Goal: Task Accomplishment & Management: Manage account settings

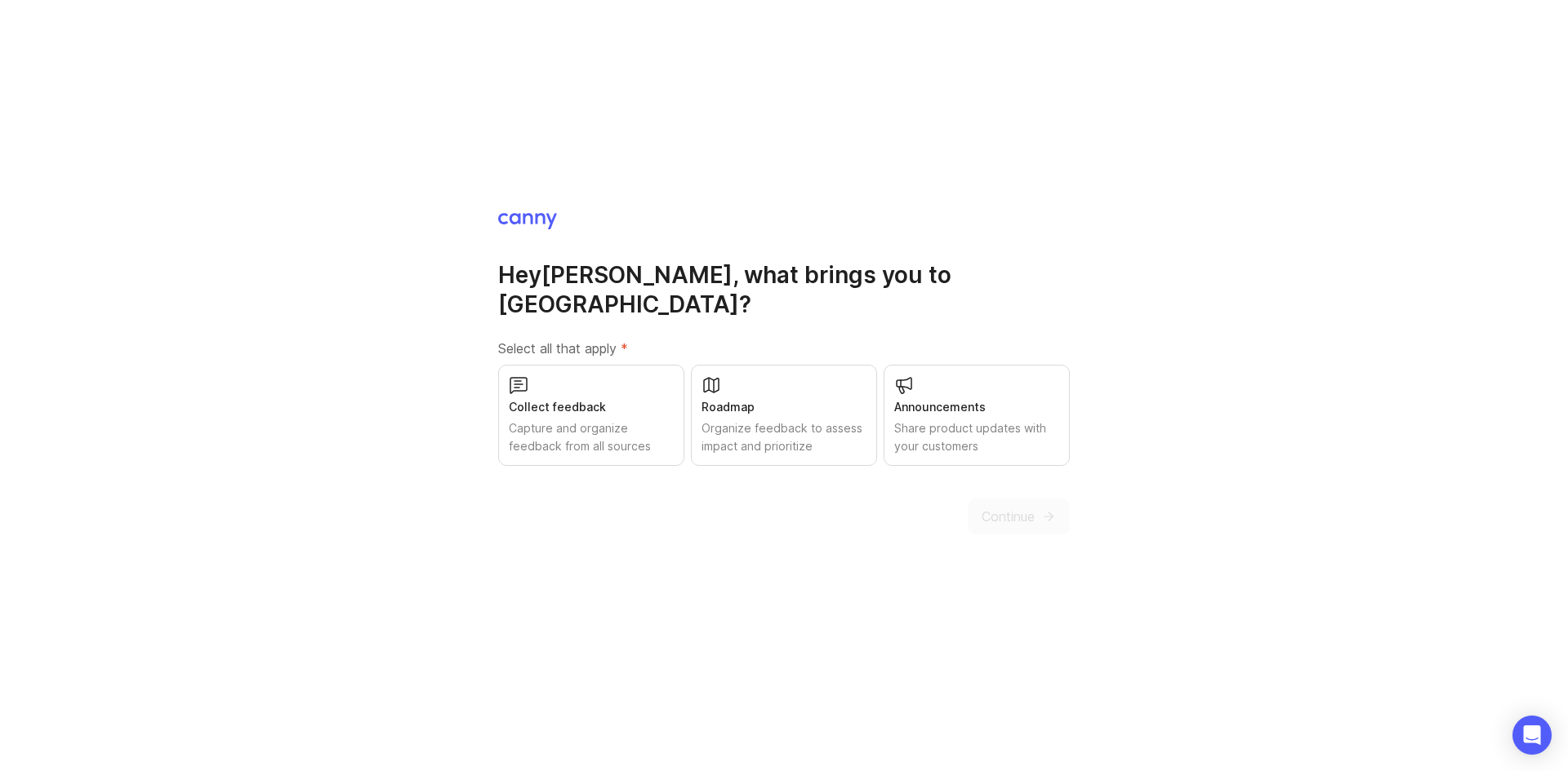
click at [617, 402] on div "Collect feedback Capture and organize feedback from all sources" at bounding box center [591, 415] width 186 height 101
click at [769, 401] on div "Roadmap" at bounding box center [784, 407] width 165 height 18
click at [992, 427] on div "Share product updates with your customers" at bounding box center [976, 438] width 165 height 36
click at [1012, 507] on span "Continue" at bounding box center [1007, 516] width 53 height 20
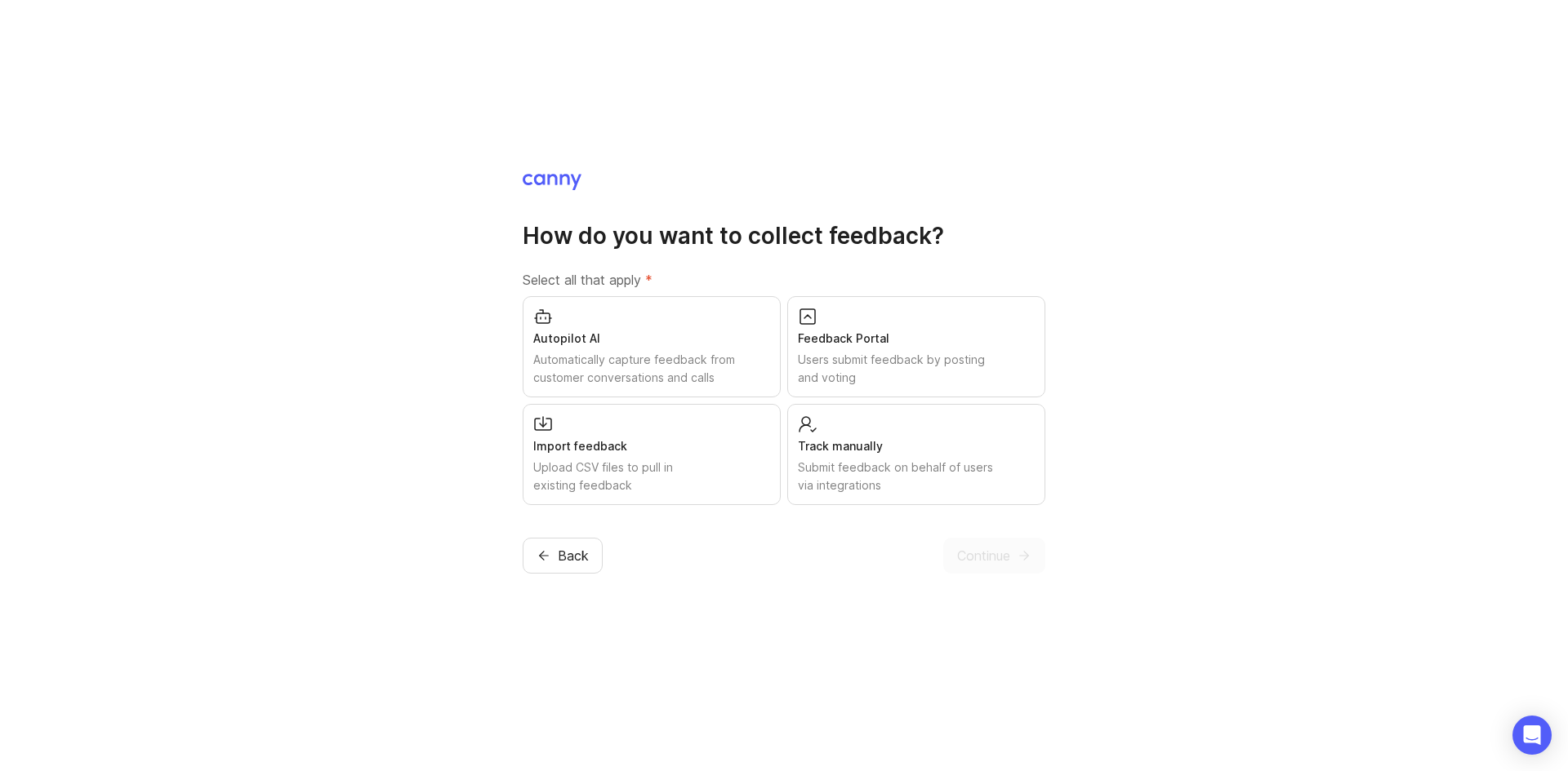
click at [845, 360] on div "Users submit feedback by posting and voting" at bounding box center [916, 369] width 237 height 36
click at [917, 432] on div "Track manually Submit feedback on behalf of users via integrations" at bounding box center [916, 454] width 258 height 101
click at [1002, 564] on span "Continue" at bounding box center [983, 556] width 53 height 20
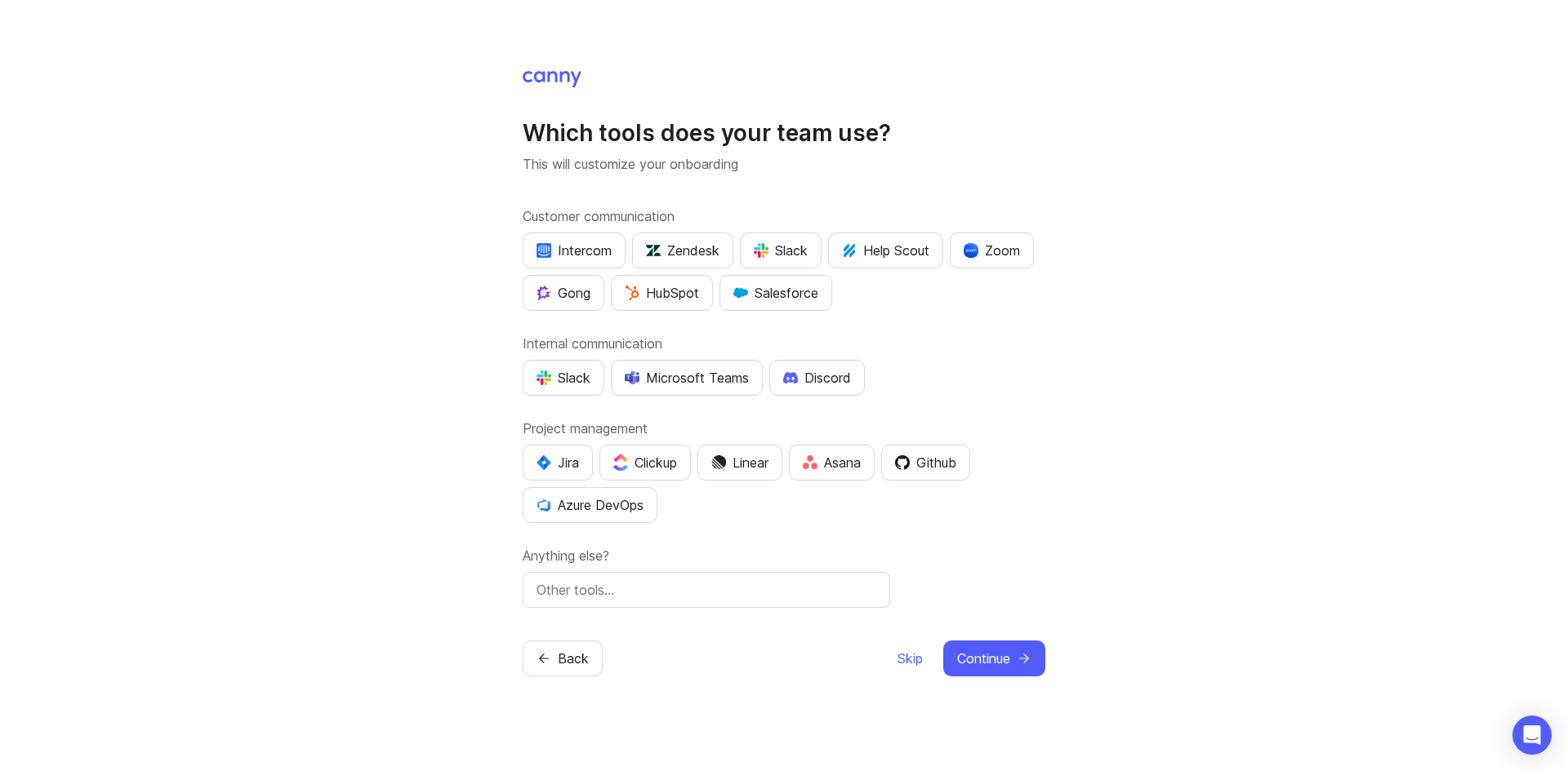
click at [765, 255] on img "button" at bounding box center [761, 250] width 14 height 14
click at [812, 247] on button "Slack" at bounding box center [780, 250] width 81 height 36
click at [563, 381] on div "Slack" at bounding box center [563, 378] width 54 height 20
click at [969, 658] on span "Continue" at bounding box center [983, 658] width 53 height 20
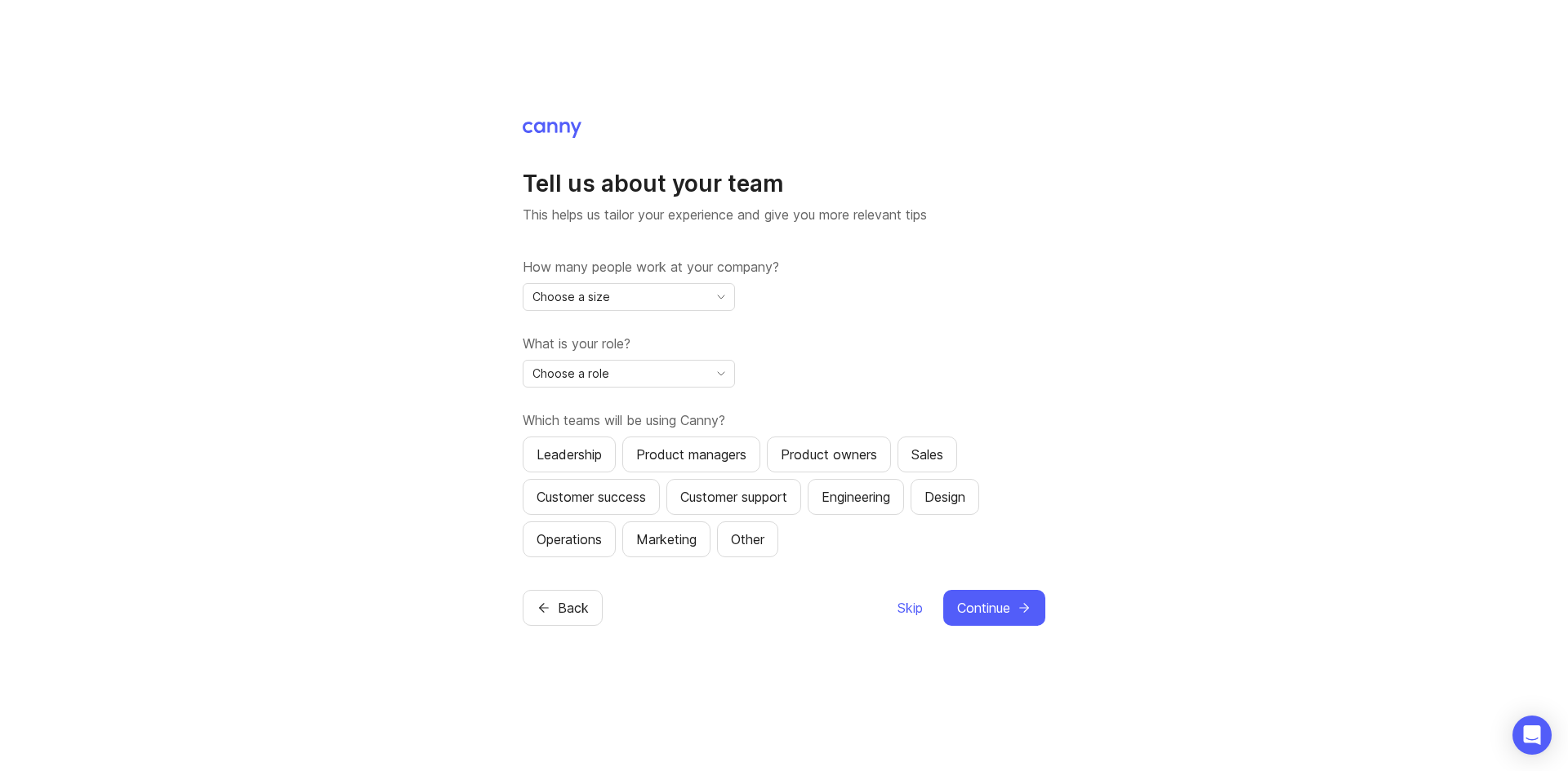
click at [708, 289] on span "toggle menu" at bounding box center [721, 298] width 26 height 18
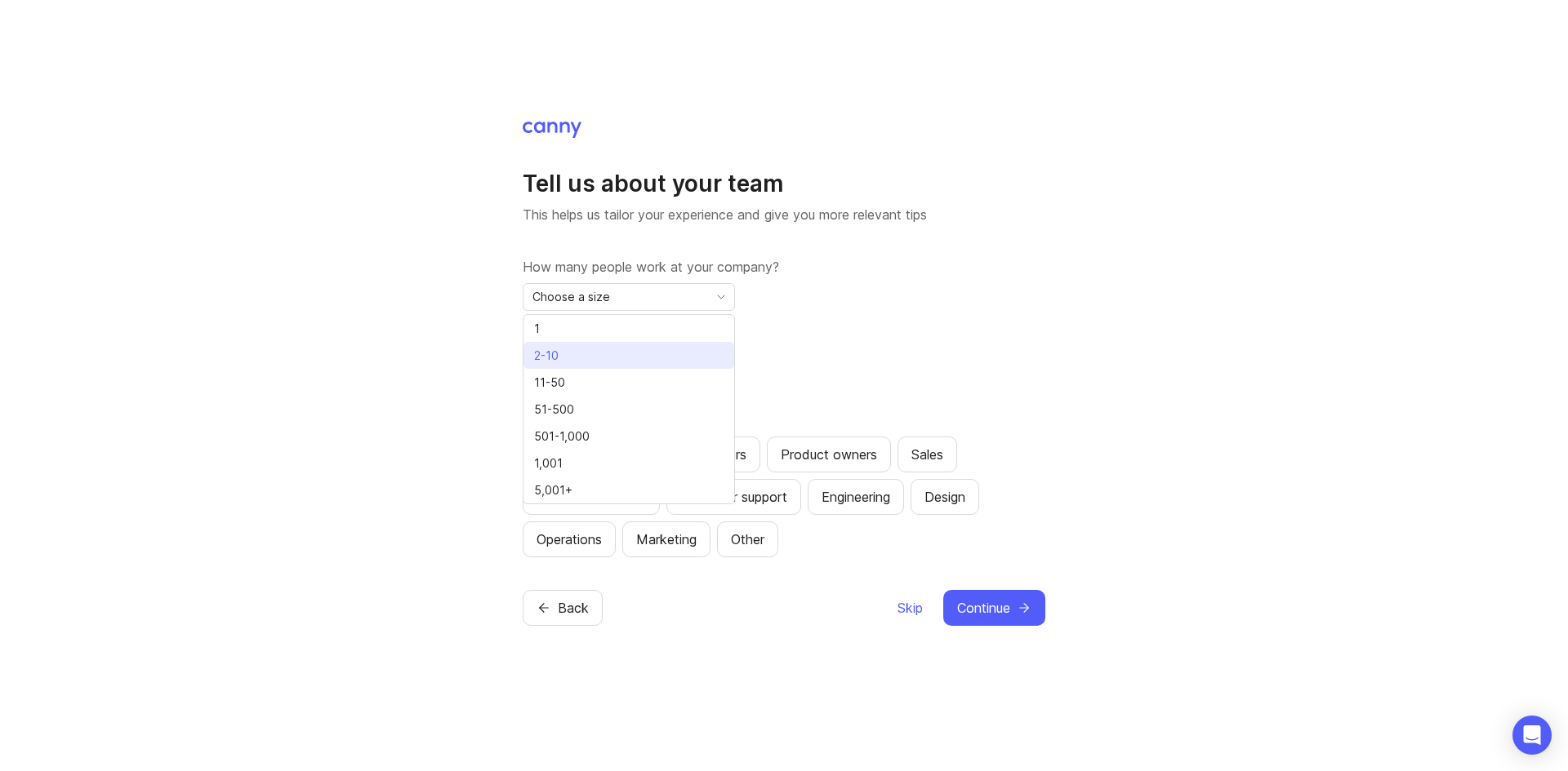
click at [664, 348] on li "2-10" at bounding box center [629, 356] width 211 height 27
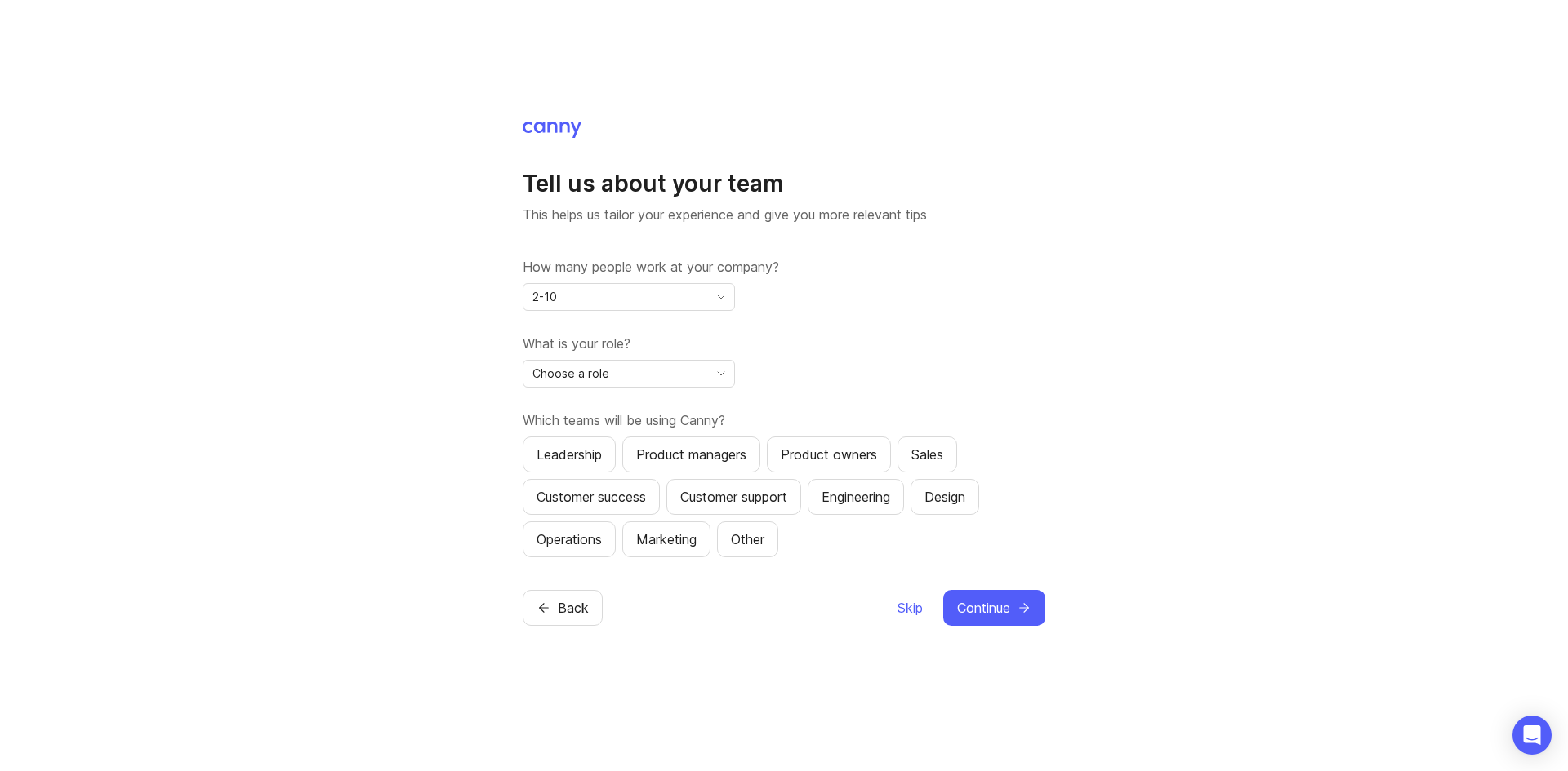
click at [670, 373] on div "Choose a role" at bounding box center [616, 373] width 184 height 26
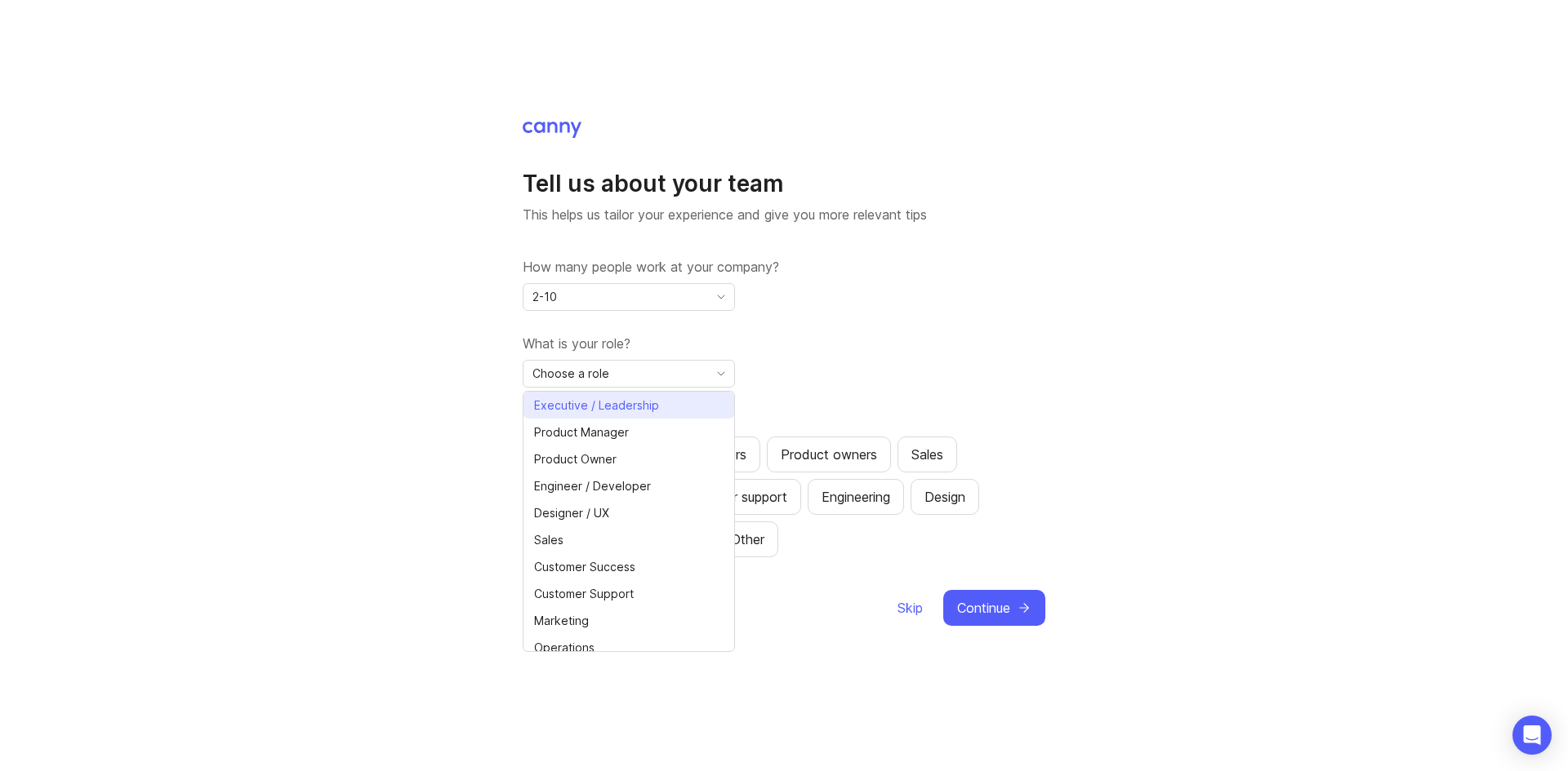
click at [655, 408] on span "Executive / Leadership" at bounding box center [597, 406] width 125 height 18
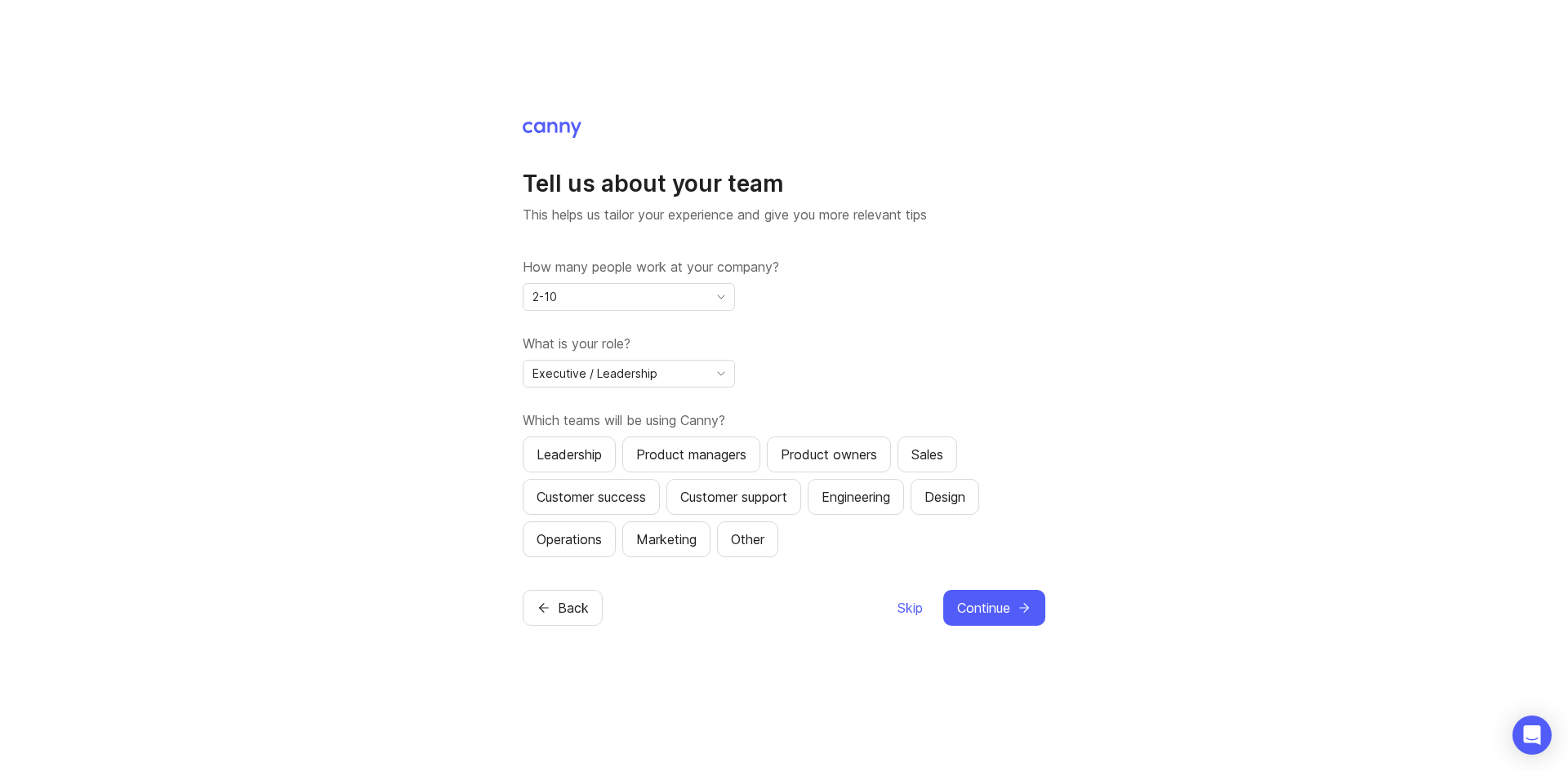
click at [858, 451] on div "Product owners" at bounding box center [829, 455] width 97 height 20
click at [989, 603] on span "Continue" at bounding box center [983, 608] width 53 height 20
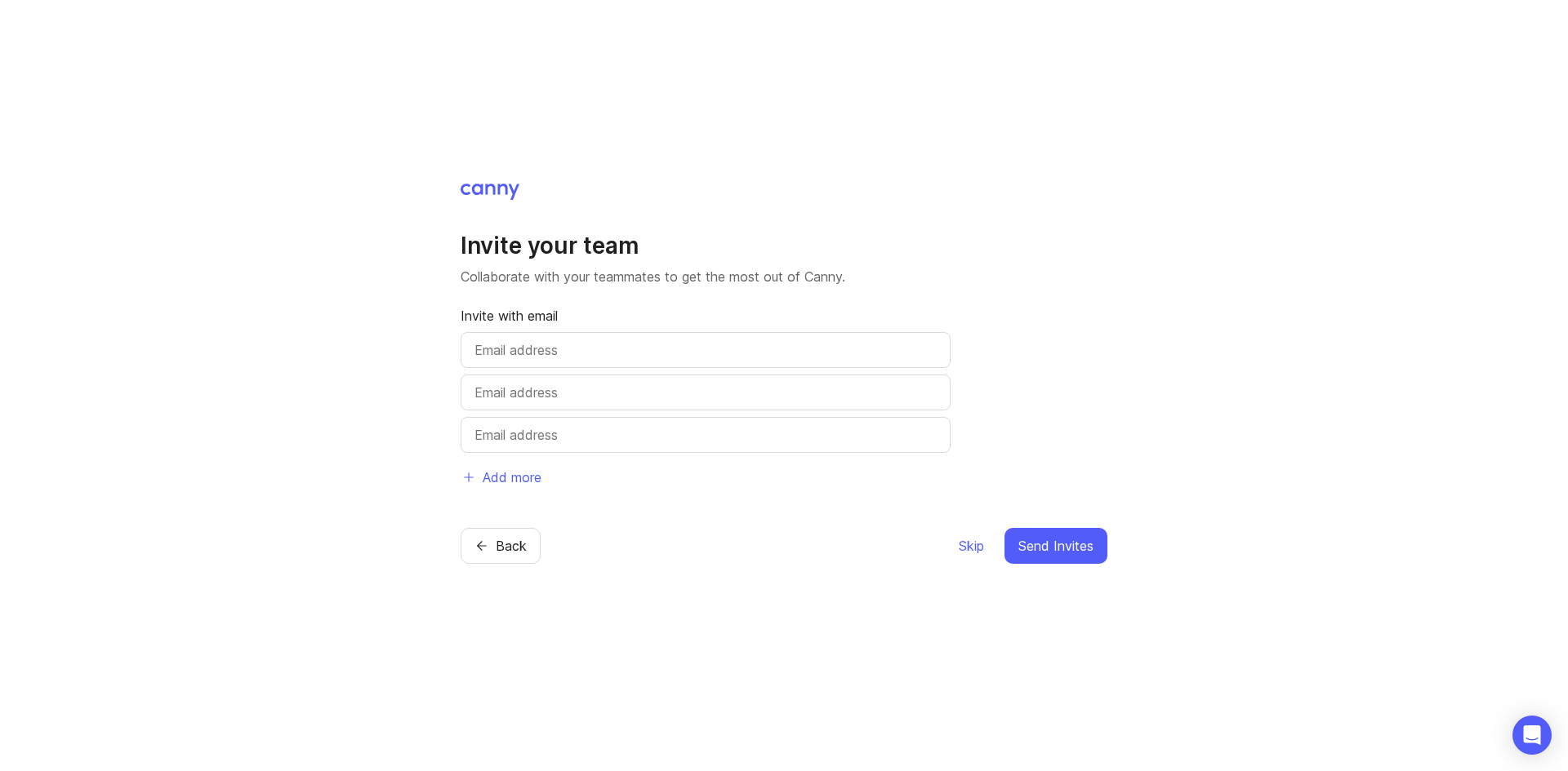
click at [967, 550] on span "Skip" at bounding box center [972, 546] width 25 height 20
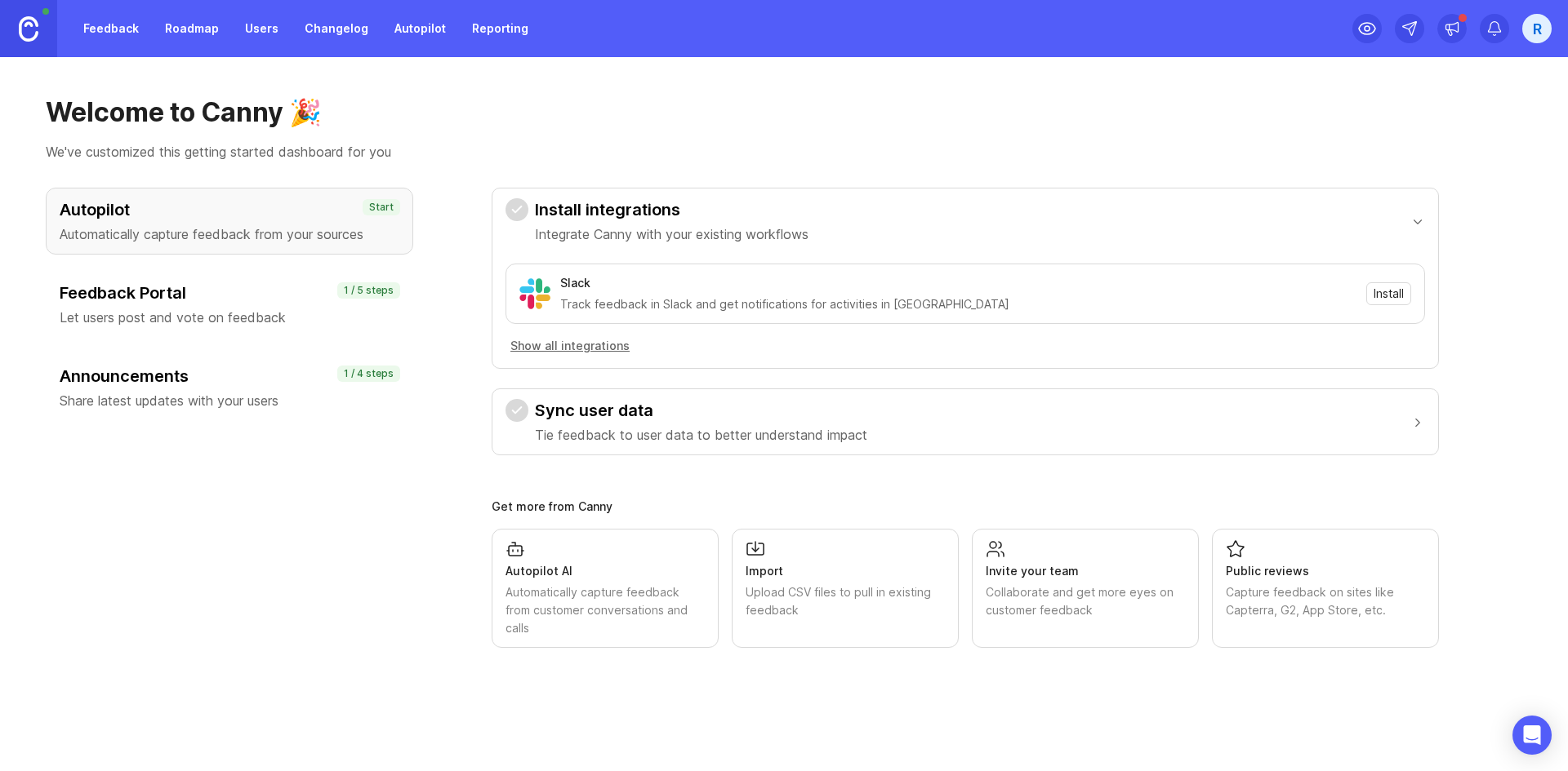
click at [1542, 18] on div "R" at bounding box center [1537, 29] width 30 height 29
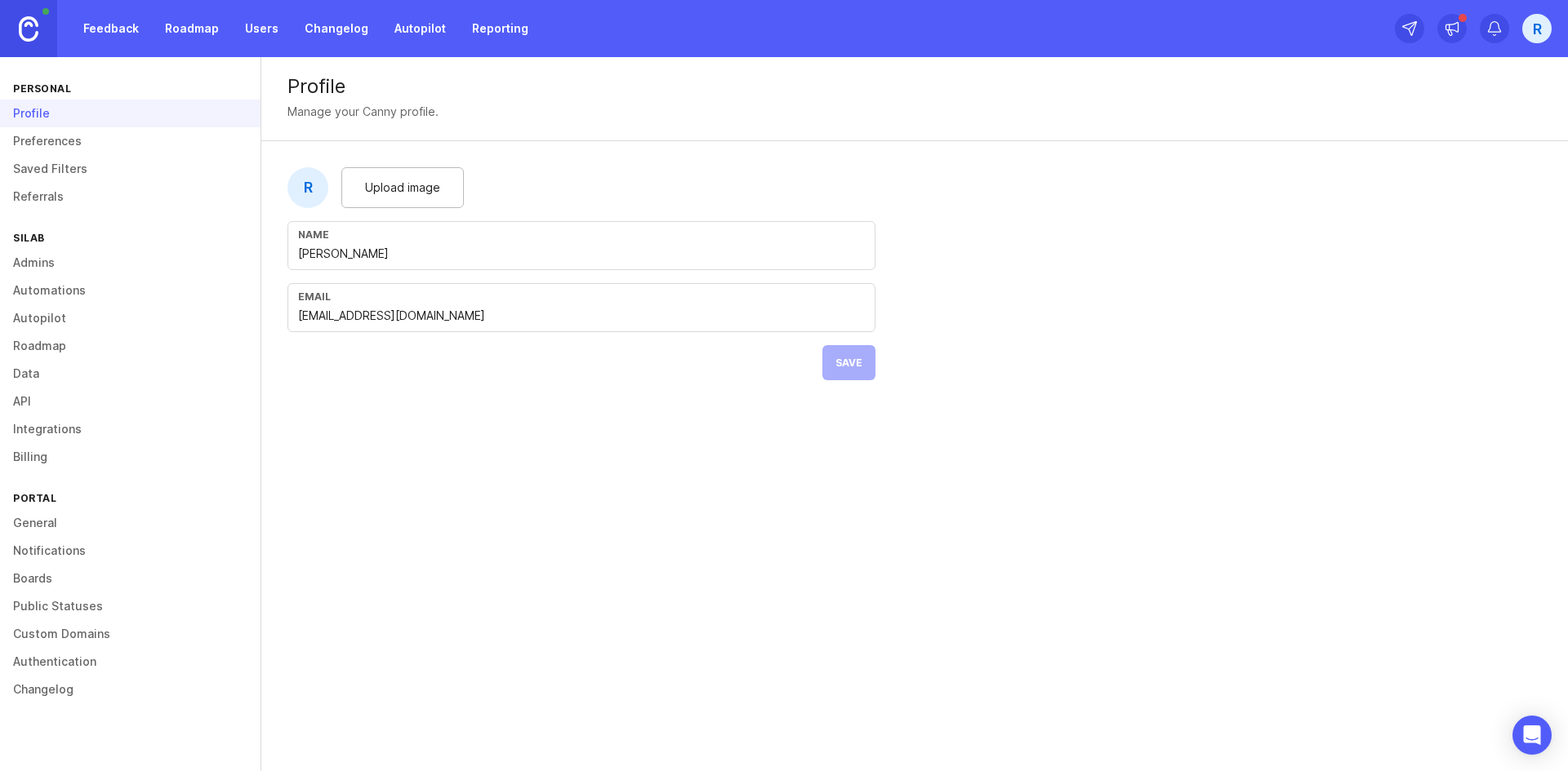
click at [113, 147] on link "Preferences" at bounding box center [130, 141] width 260 height 28
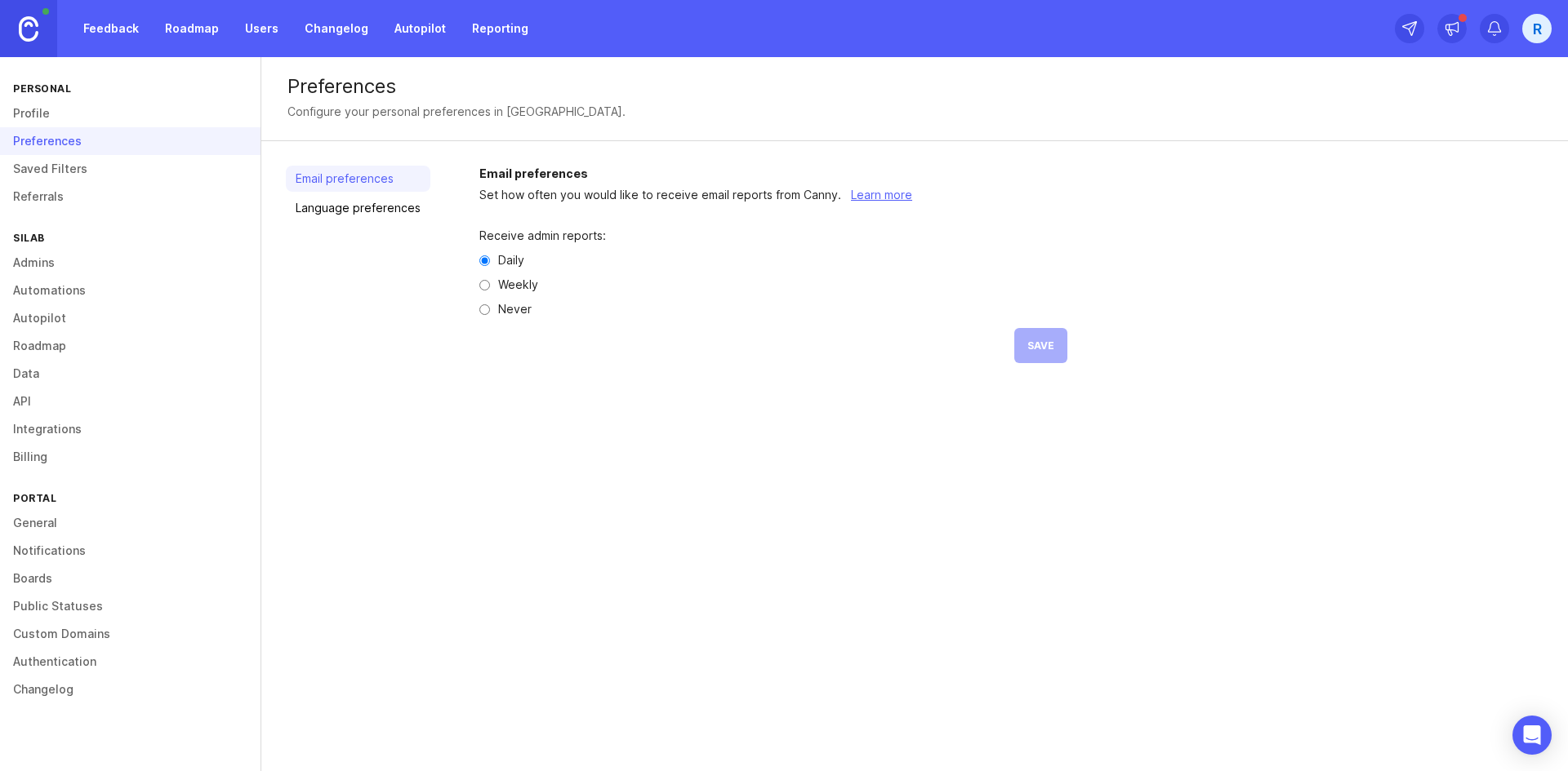
click at [339, 205] on link "Language preferences" at bounding box center [358, 207] width 145 height 26
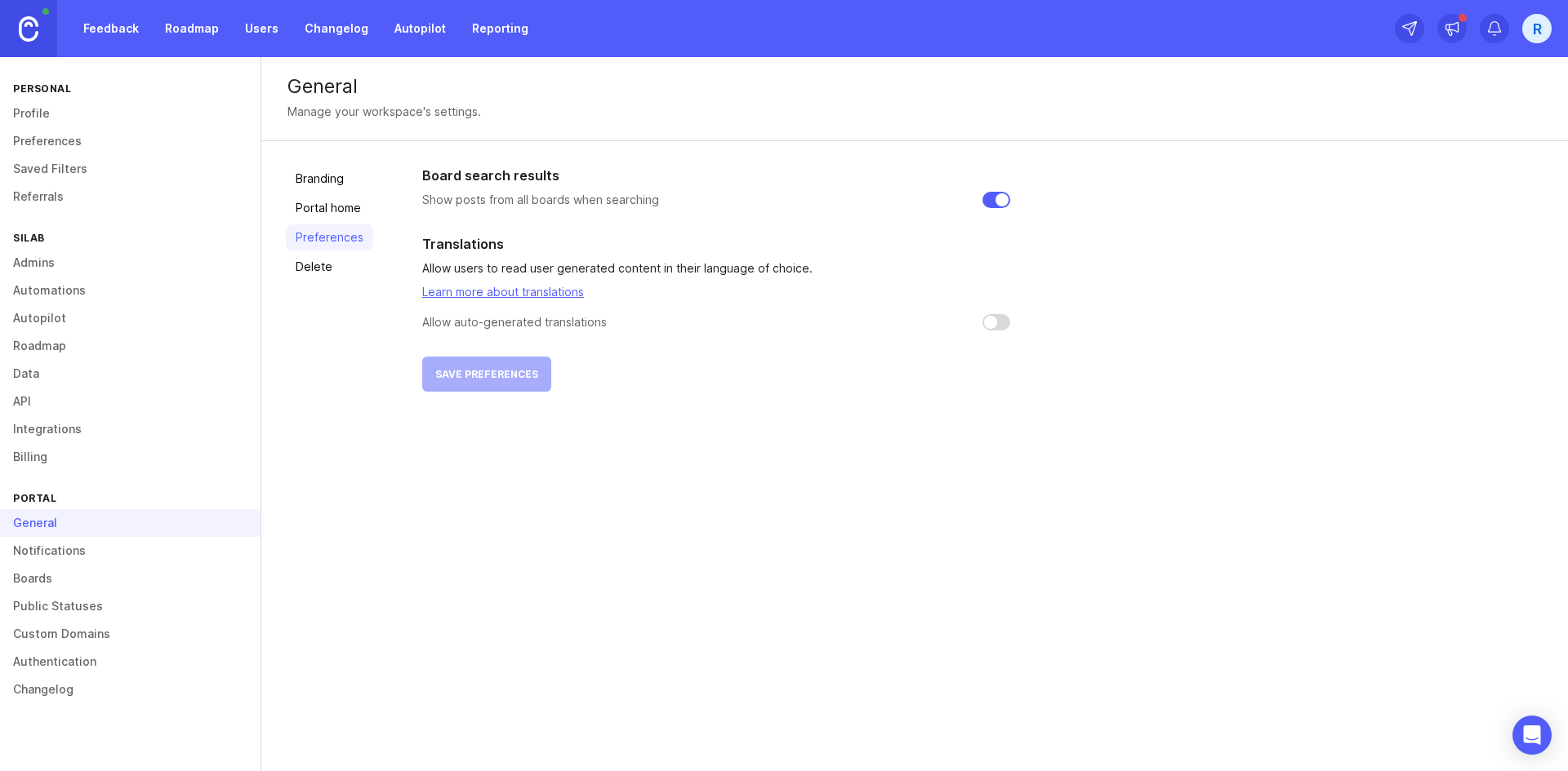
click at [1006, 324] on input "checkbox" at bounding box center [996, 323] width 28 height 16
checkbox input "false"
click at [66, 390] on link "API" at bounding box center [130, 401] width 260 height 28
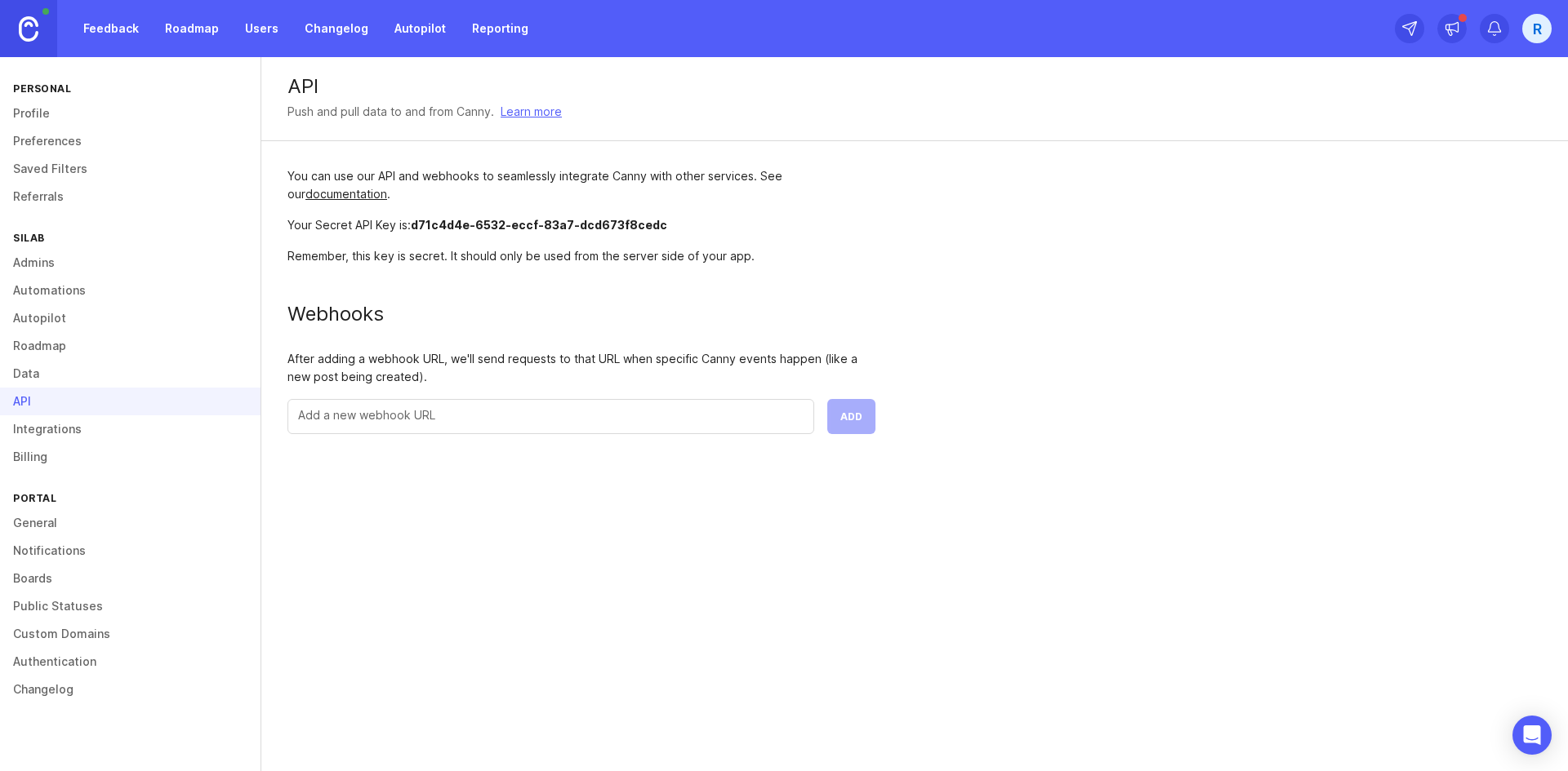
click at [63, 361] on link "Data" at bounding box center [130, 373] width 260 height 28
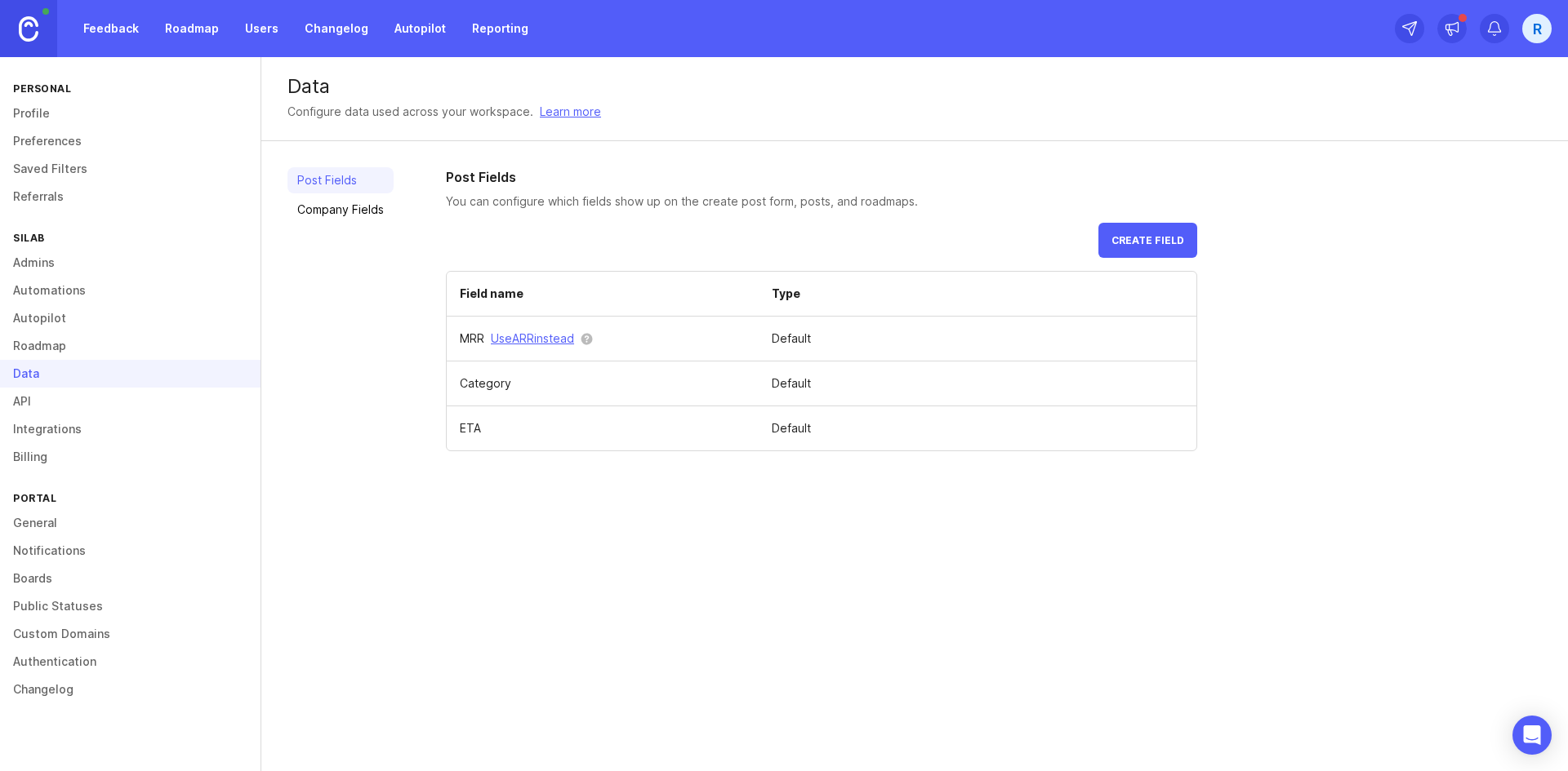
click at [79, 109] on link "Profile" at bounding box center [130, 113] width 260 height 28
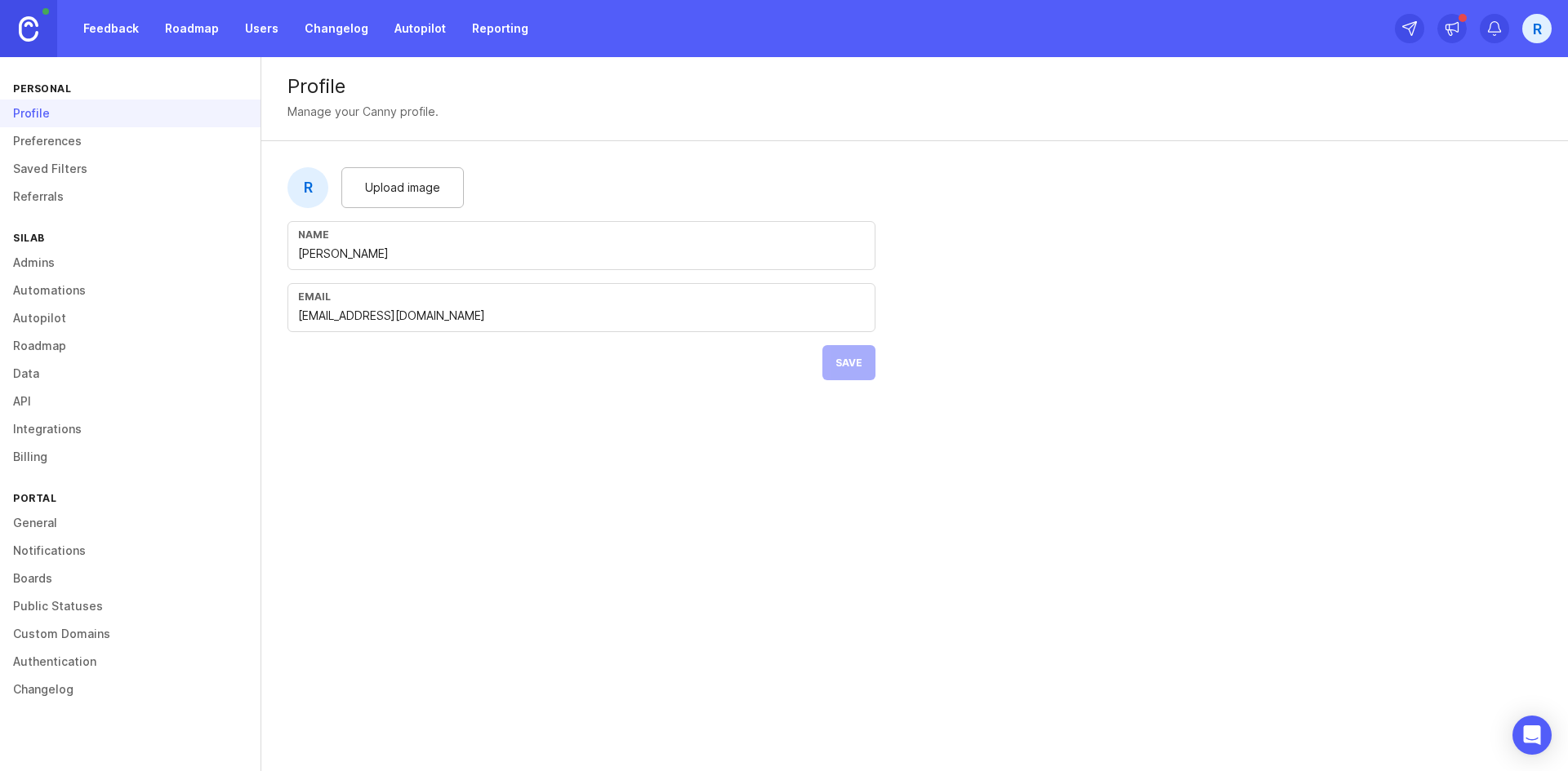
click at [97, 23] on link "Feedback" at bounding box center [111, 29] width 75 height 29
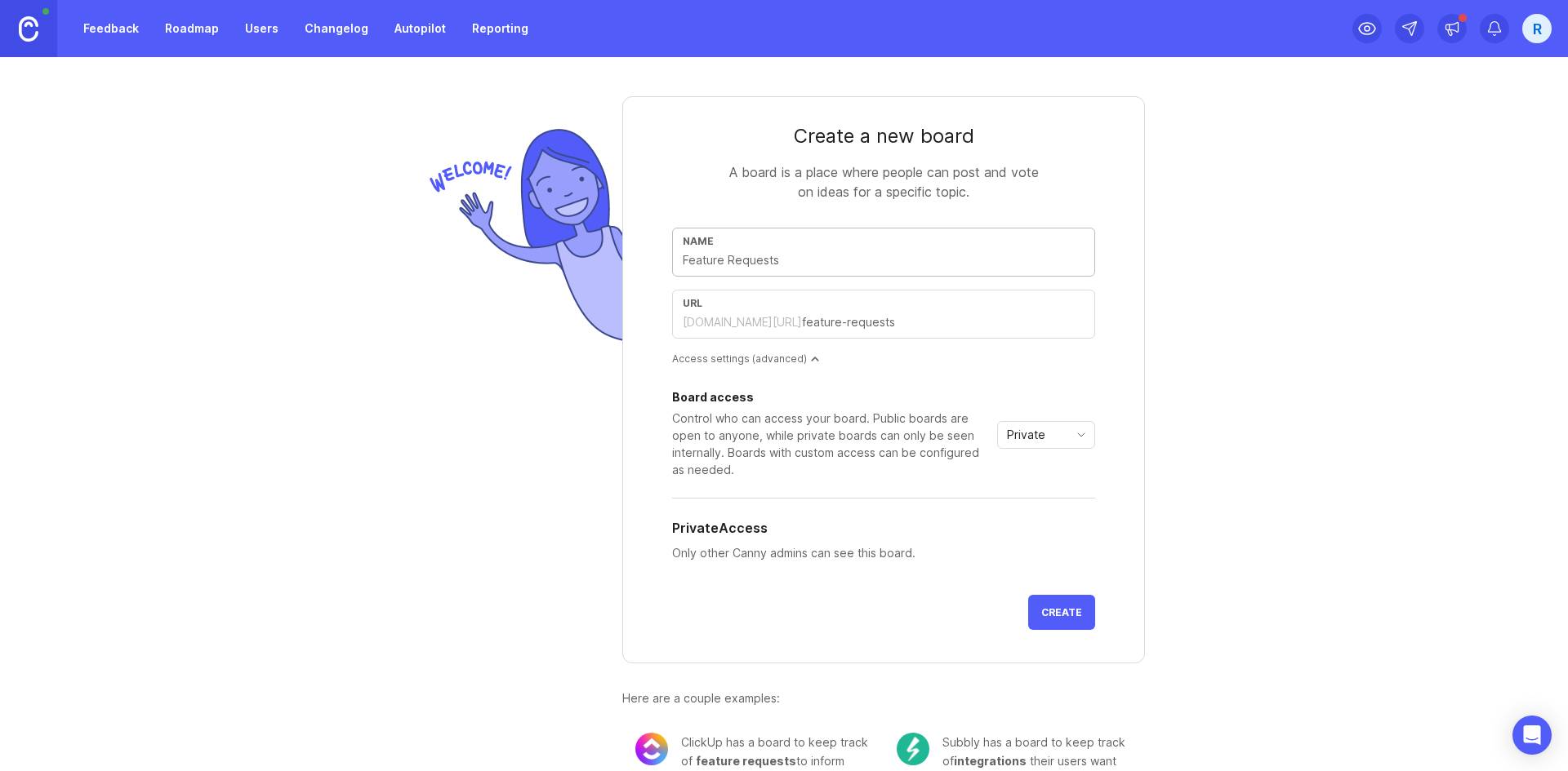
click at [712, 327] on div "[DOMAIN_NAME][URL]" at bounding box center [742, 323] width 119 height 16
click at [774, 269] on input "text" at bounding box center [884, 260] width 402 height 18
click at [788, 260] on input "text" at bounding box center [884, 260] width 402 height 18
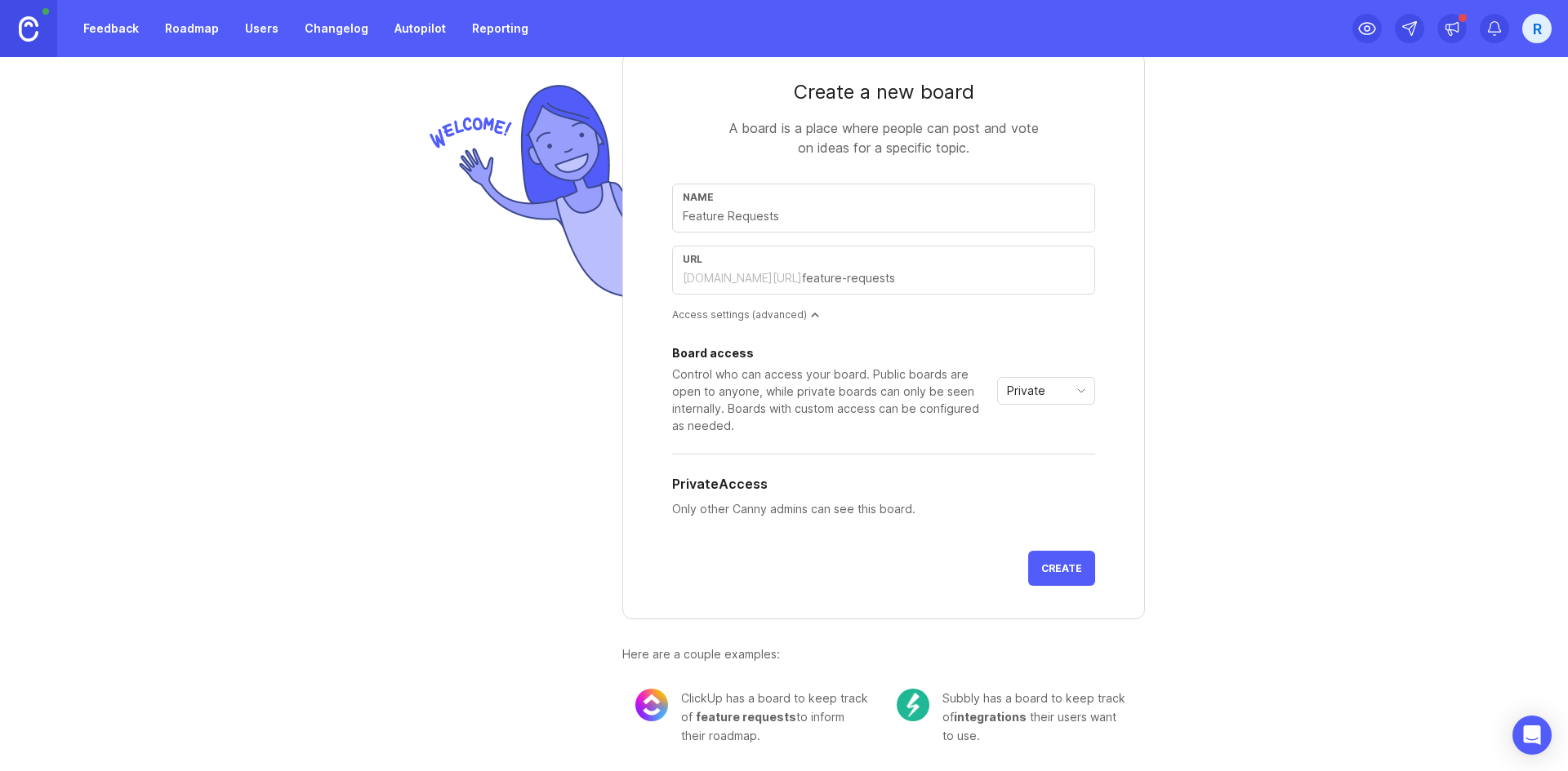
click at [327, 31] on link "Changelog" at bounding box center [336, 29] width 83 height 29
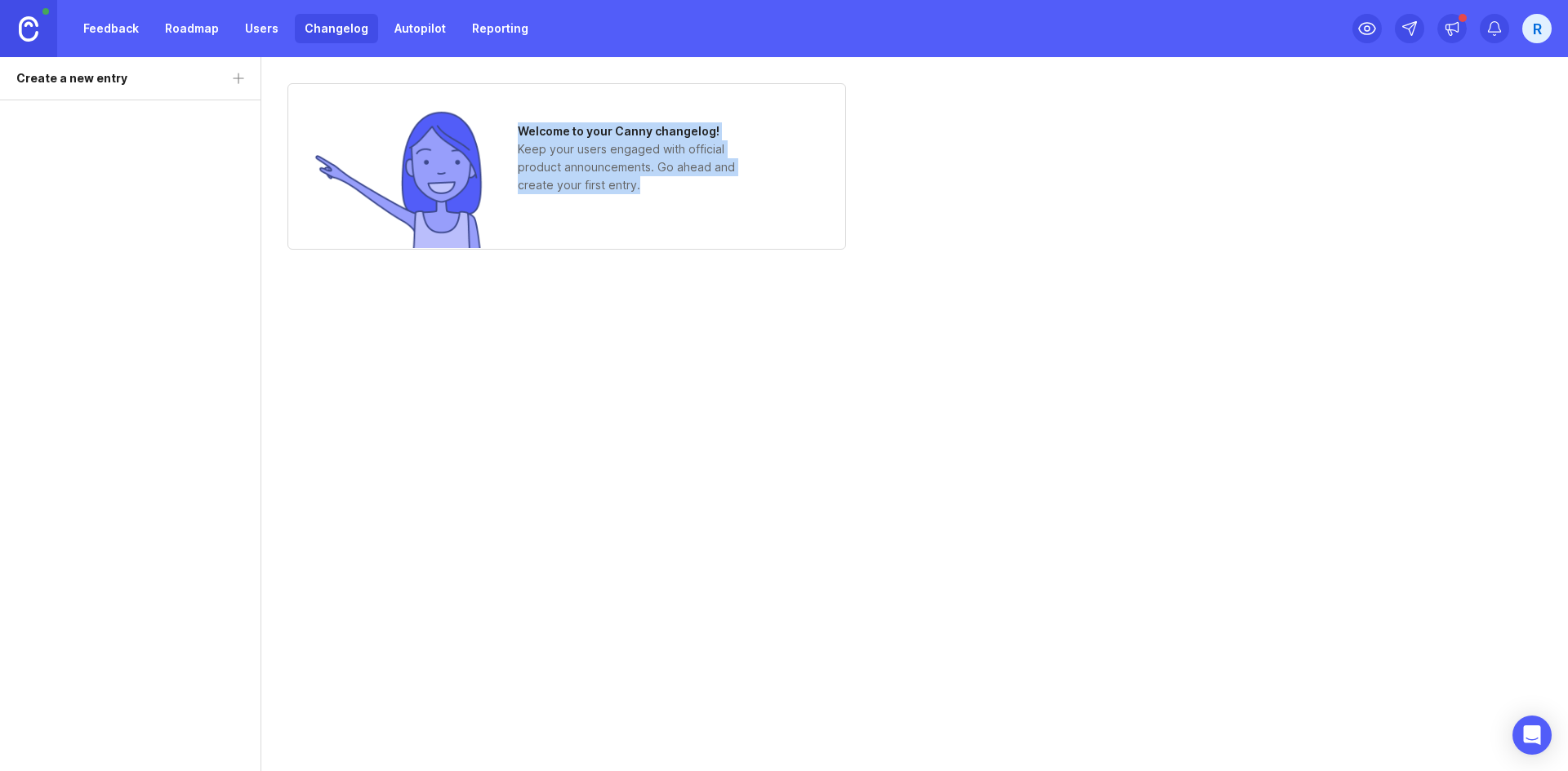
drag, startPoint x: 518, startPoint y: 132, endPoint x: 656, endPoint y: 190, distance: 149.7
click at [656, 190] on div "Welcome to your Canny changelog! Keep your users engaged with official product …" at bounding box center [640, 158] width 245 height 71
click at [656, 190] on p "Keep your users engaged with official product announcements. Go ahead and creat…" at bounding box center [640, 167] width 245 height 54
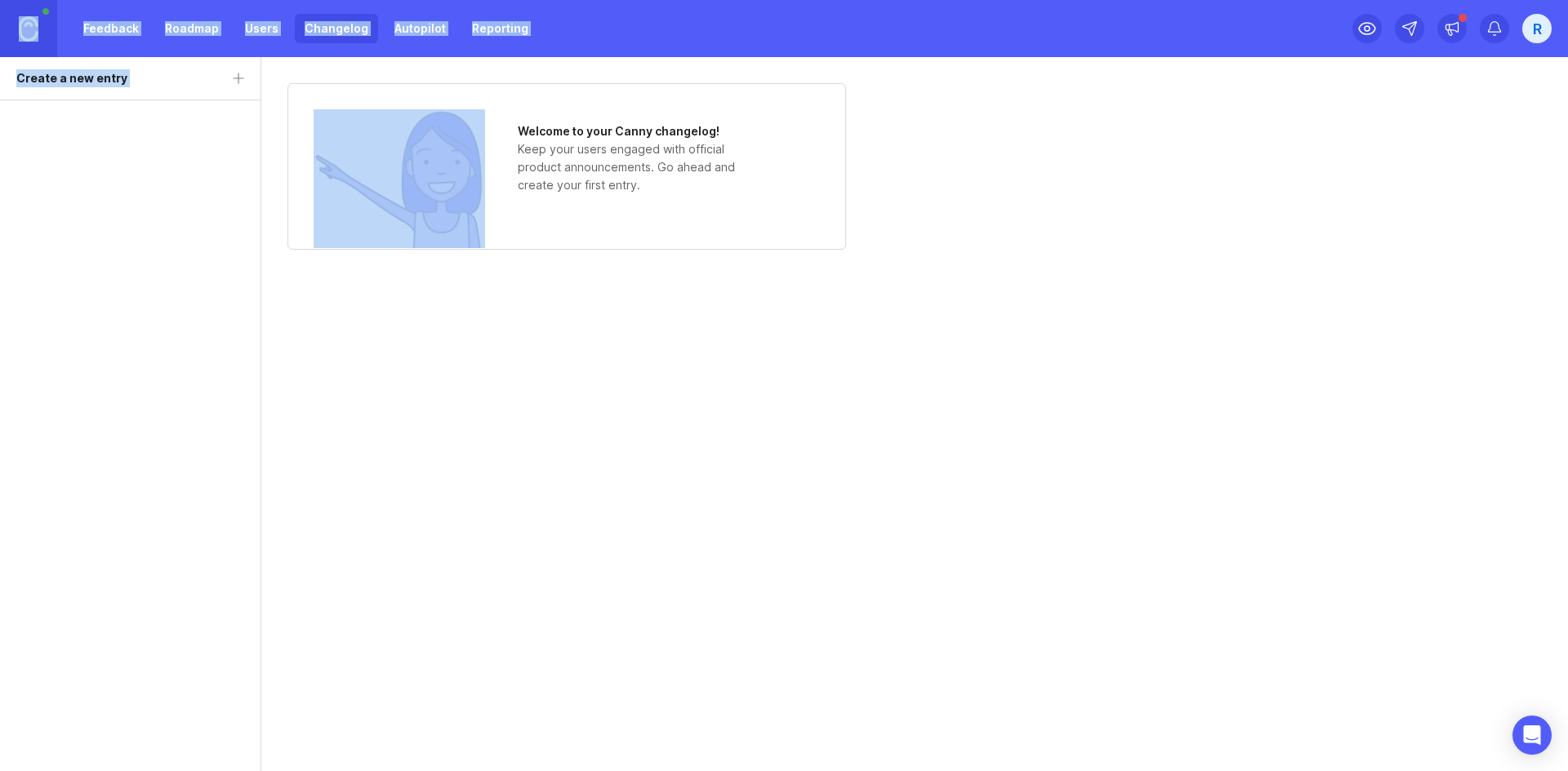
drag, startPoint x: 656, startPoint y: 190, endPoint x: 512, endPoint y: 134, distance: 154.5
click at [512, 134] on div "Welcome to your Canny changelog! Keep your users engaged with official product …" at bounding box center [567, 166] width 559 height 166
click at [516, 134] on div "Welcome to your Canny changelog! Keep your users engaged with official product …" at bounding box center [567, 166] width 559 height 166
drag, startPoint x: 516, startPoint y: 134, endPoint x: 644, endPoint y: 180, distance: 136.0
click at [641, 180] on div "Welcome to your Canny changelog! Keep your users engaged with official product …" at bounding box center [567, 166] width 559 height 166
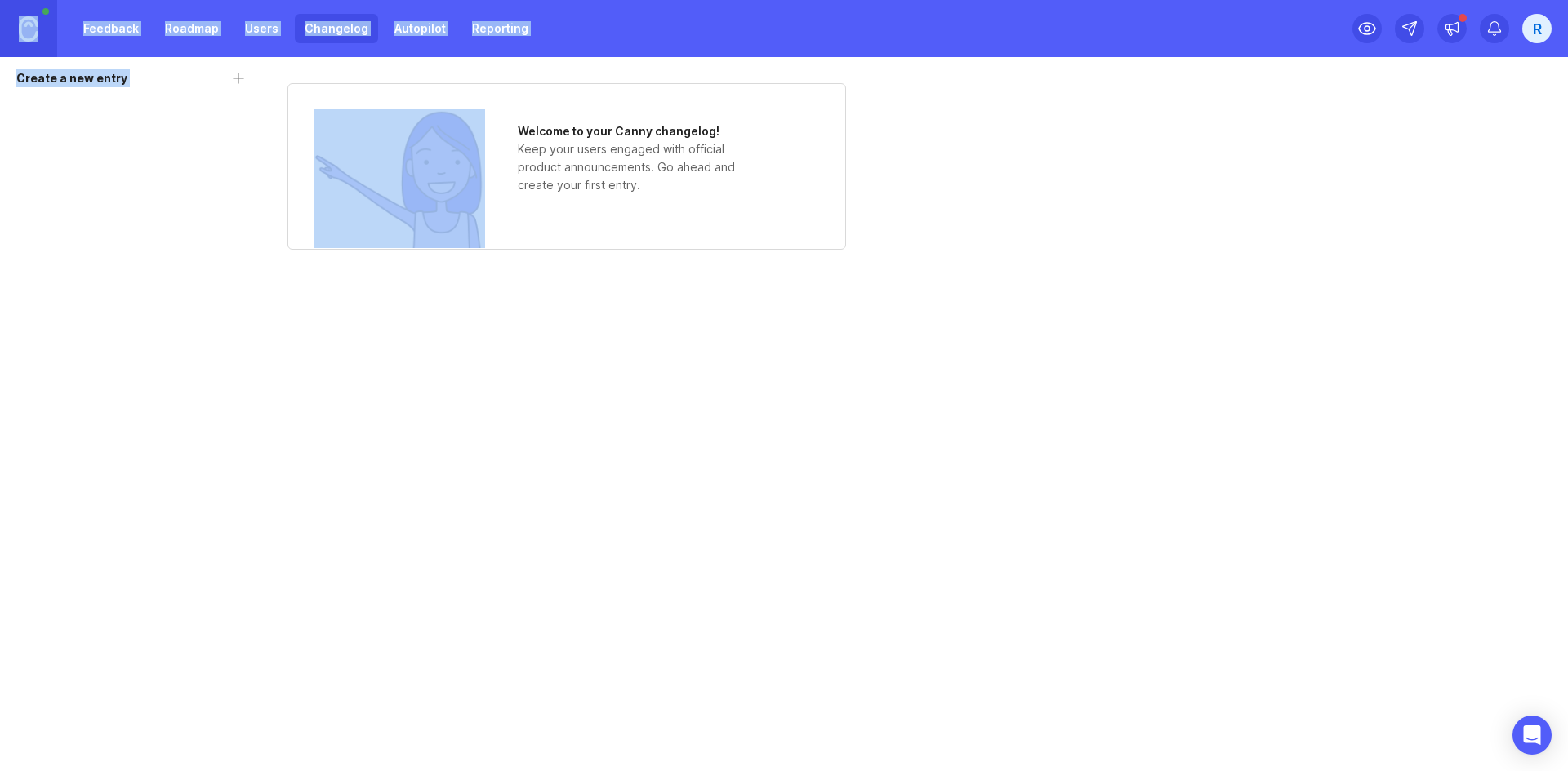
click at [646, 180] on p "Keep your users engaged with official product announcements. Go ahead and creat…" at bounding box center [640, 167] width 245 height 54
drag, startPoint x: 646, startPoint y: 181, endPoint x: 523, endPoint y: 123, distance: 136.0
click at [523, 123] on div "Welcome to your Canny changelog! Keep your users engaged with official product …" at bounding box center [640, 158] width 245 height 71
click at [523, 123] on h1 "Welcome to your Canny changelog!" at bounding box center [640, 131] width 245 height 18
drag, startPoint x: 523, startPoint y: 123, endPoint x: 652, endPoint y: 182, distance: 141.9
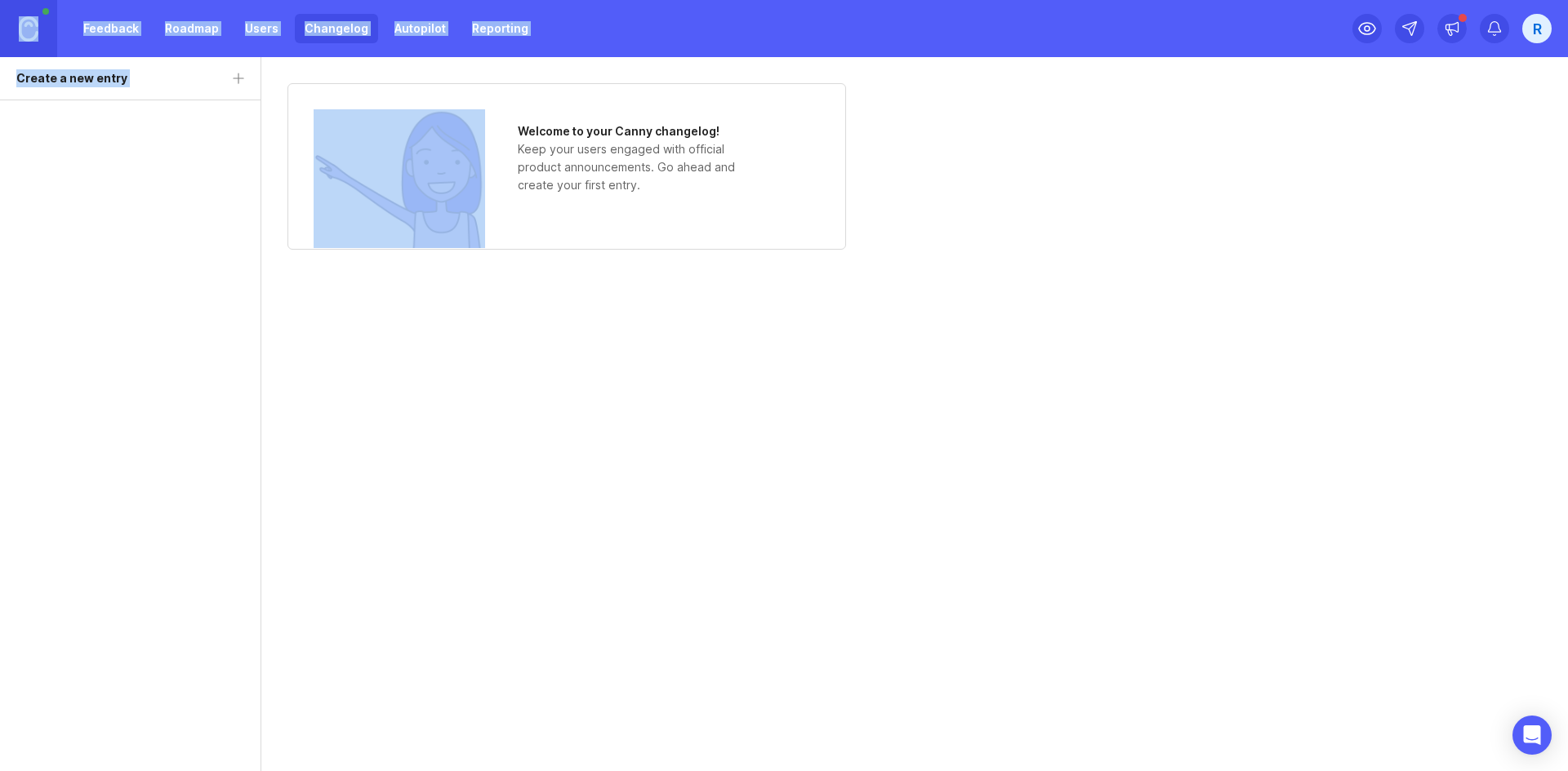
click at [645, 180] on div "Welcome to your Canny changelog! Keep your users engaged with official product …" at bounding box center [640, 158] width 245 height 71
click at [652, 182] on p "Keep your users engaged with official product announcements. Go ahead and creat…" at bounding box center [640, 167] width 245 height 54
drag, startPoint x: 652, startPoint y: 183, endPoint x: 530, endPoint y: 129, distance: 133.4
click at [530, 129] on div "Welcome to your Canny changelog! Keep your users engaged with official product …" at bounding box center [640, 158] width 245 height 71
click at [530, 129] on h1 "Welcome to your Canny changelog!" at bounding box center [640, 131] width 245 height 18
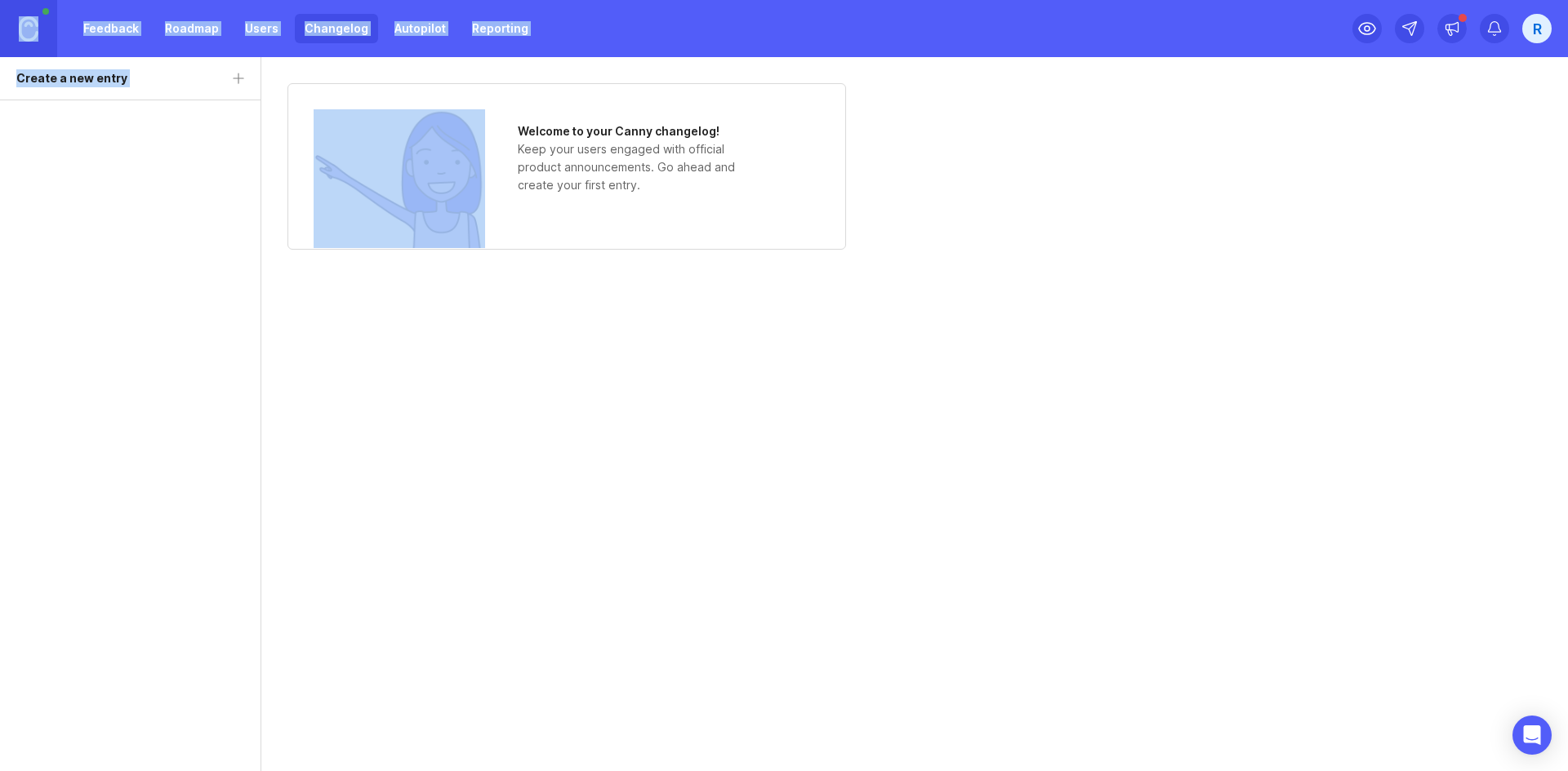
drag, startPoint x: 530, startPoint y: 129, endPoint x: 646, endPoint y: 185, distance: 128.8
click at [646, 185] on div "Welcome to your Canny changelog! Keep your users engaged with official product …" at bounding box center [640, 158] width 245 height 71
click at [647, 185] on p "Keep your users engaged with official product announcements. Go ahead and creat…" at bounding box center [640, 167] width 245 height 54
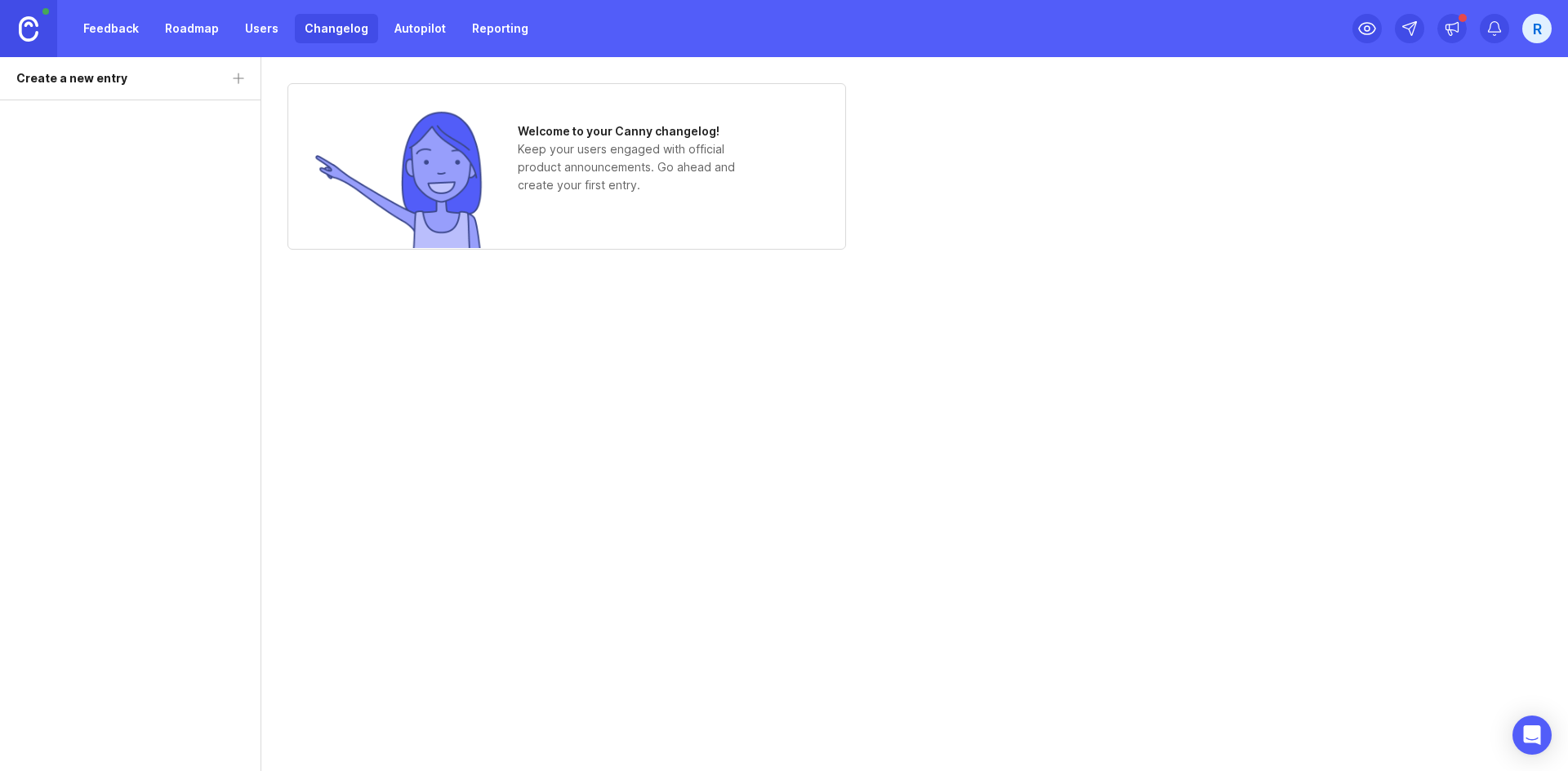
click at [259, 28] on link "Users" at bounding box center [261, 29] width 53 height 29
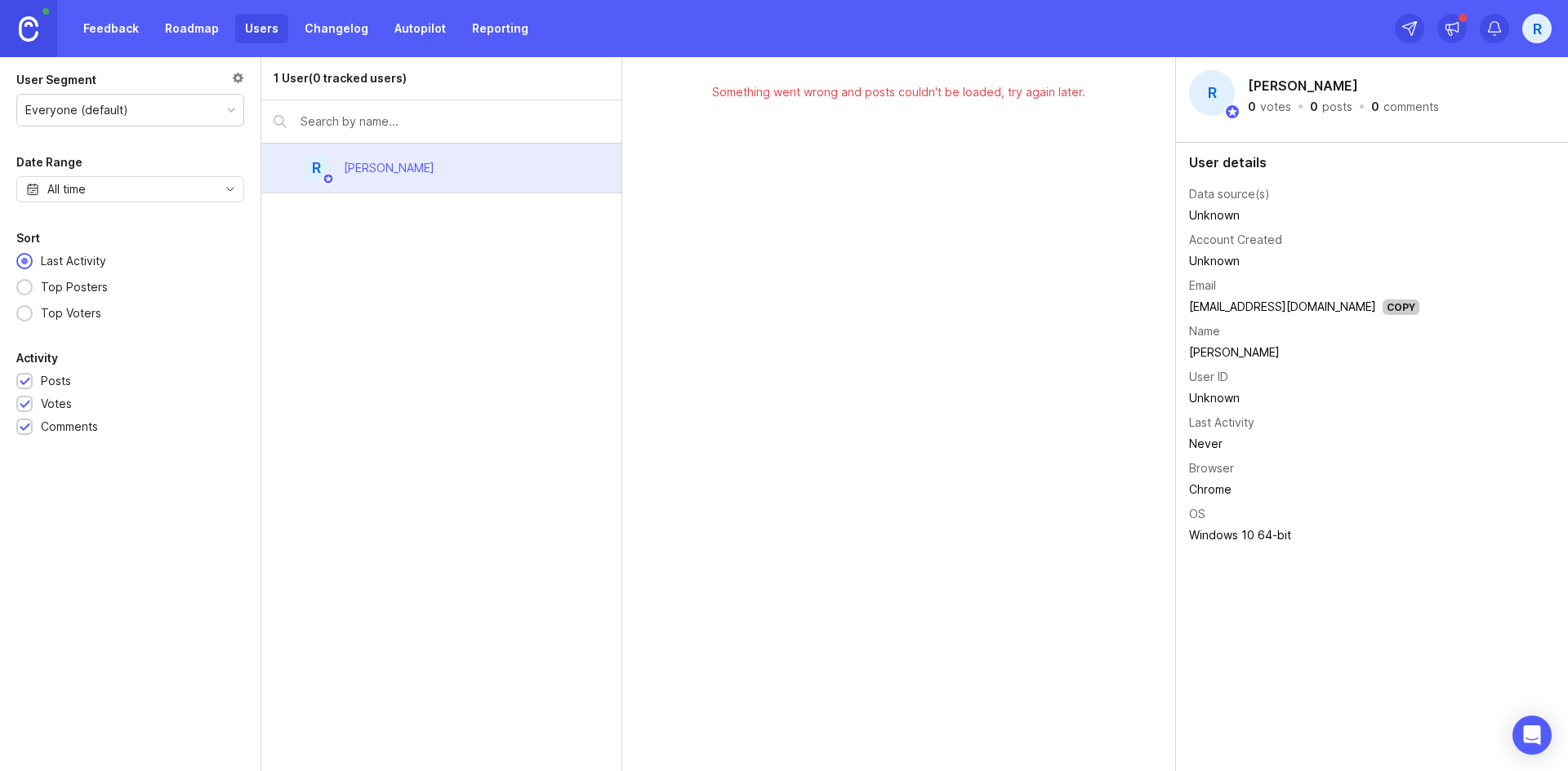
click at [190, 31] on link "Roadmap" at bounding box center [192, 29] width 73 height 29
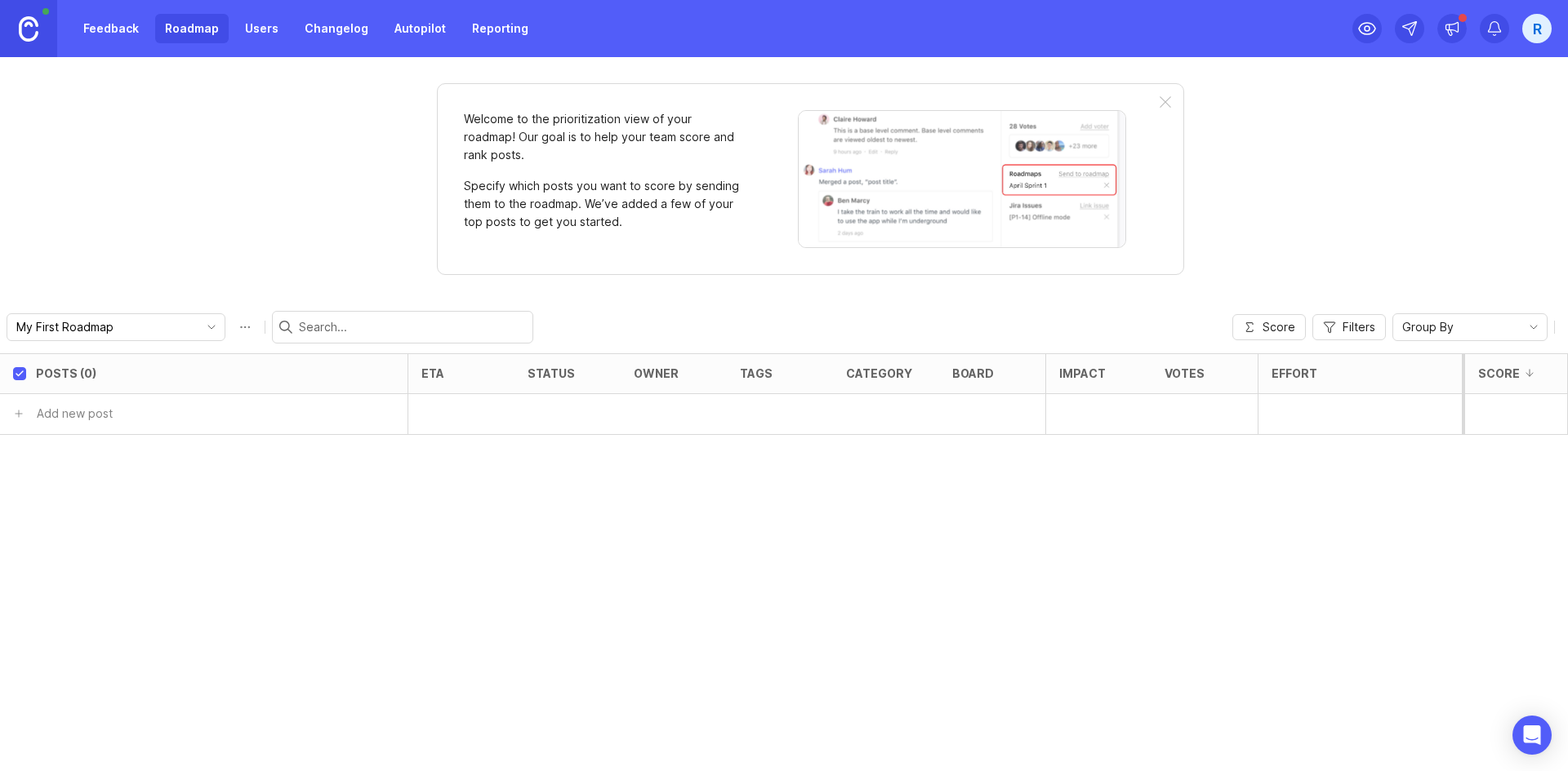
click at [114, 33] on link "Feedback" at bounding box center [111, 29] width 75 height 29
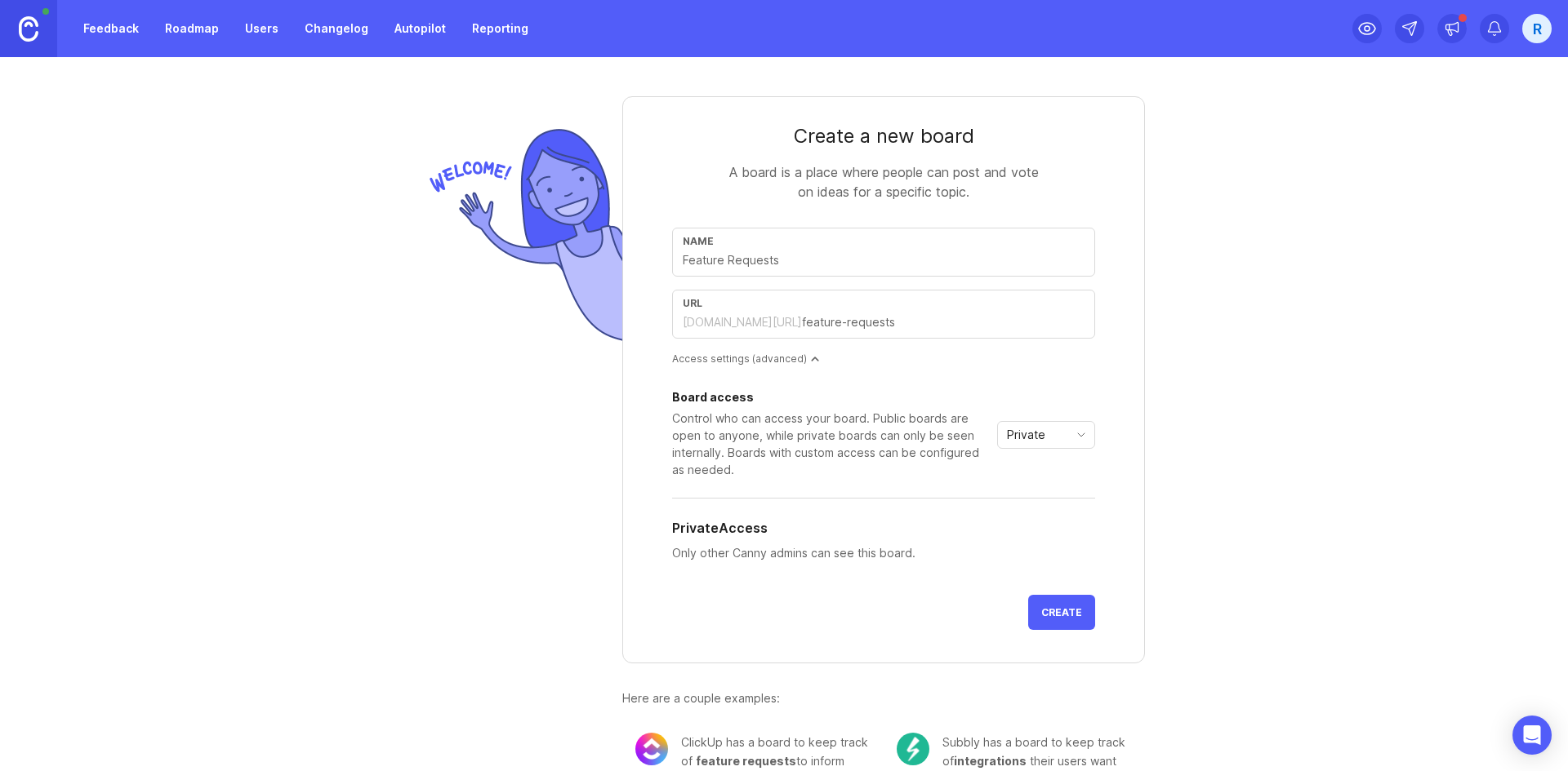
click at [1053, 431] on div "Private" at bounding box center [1033, 434] width 71 height 26
click at [797, 432] on div "Control who can access your board. Public boards are open to anyone, while priv…" at bounding box center [831, 444] width 318 height 69
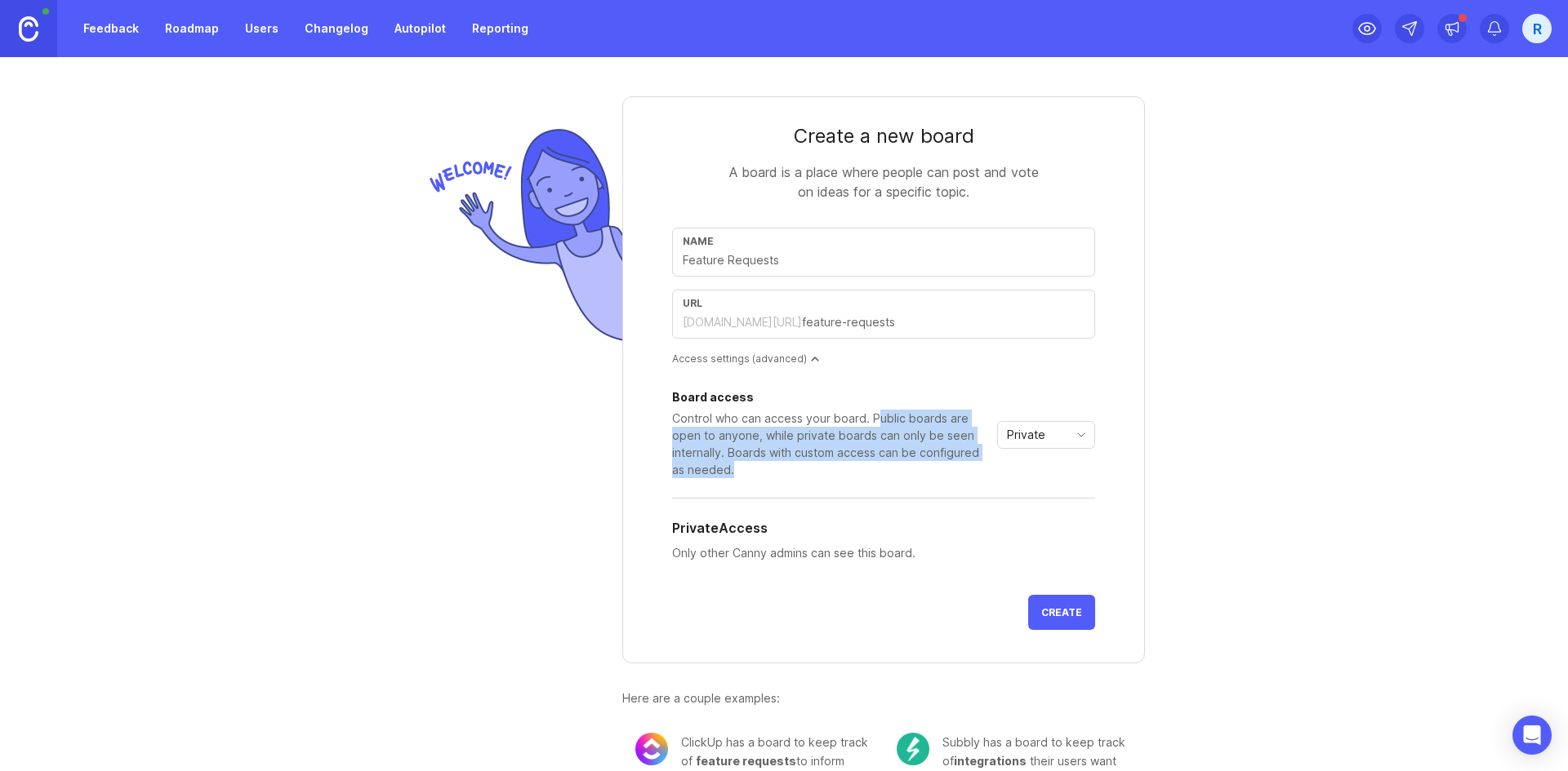
drag, startPoint x: 867, startPoint y: 420, endPoint x: 833, endPoint y: 465, distance: 56.4
click at [833, 465] on div "Control who can access your board. Public boards are open to anyone, while priv…" at bounding box center [831, 444] width 318 height 69
drag, startPoint x: 833, startPoint y: 465, endPoint x: 663, endPoint y: 418, distance: 176.4
click at [663, 418] on form "Create a new board A board is a place where people can post and vote on ideas f…" at bounding box center [883, 380] width 523 height 567
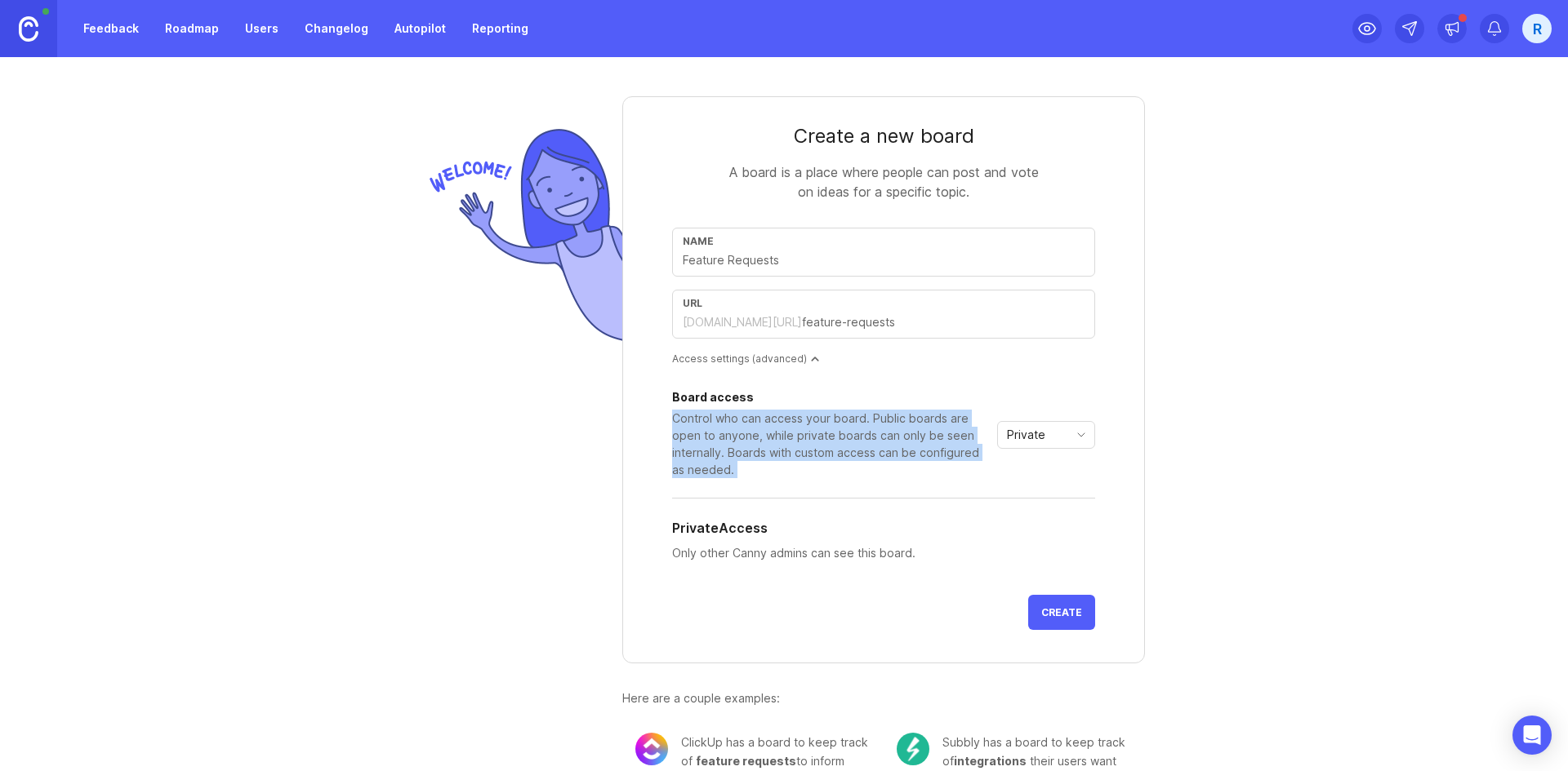
click at [663, 418] on form "Create a new board A board is a place where people can post and vote on ideas f…" at bounding box center [883, 380] width 523 height 567
drag, startPoint x: 663, startPoint y: 418, endPoint x: 788, endPoint y: 475, distance: 137.4
click at [788, 475] on form "Create a new board A board is a place where people can post and vote on ideas f…" at bounding box center [883, 380] width 523 height 567
click at [788, 475] on div "Control who can access your board. Public boards are open to anyone, while priv…" at bounding box center [831, 444] width 318 height 69
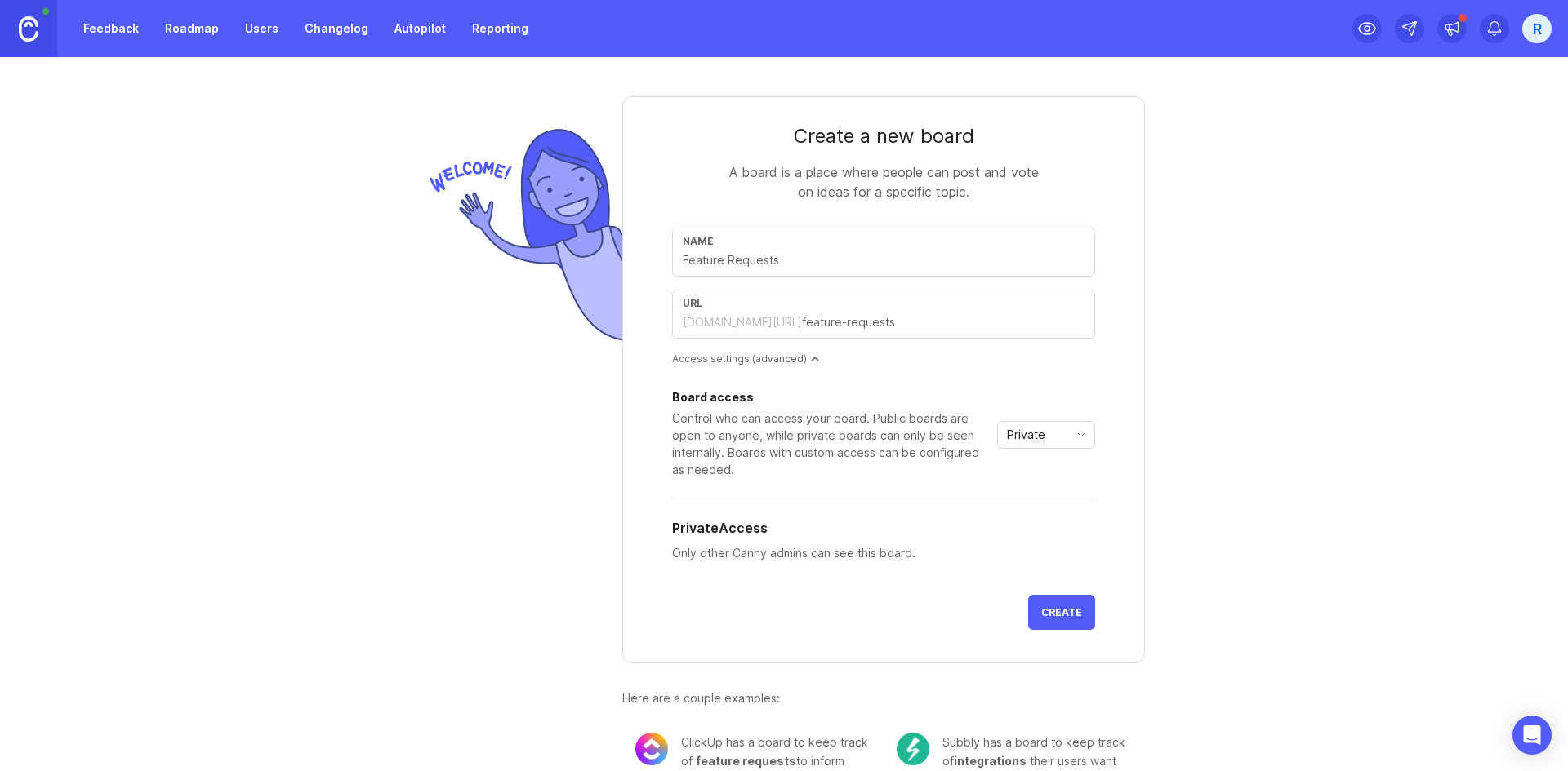
click at [125, 38] on link "Feedback" at bounding box center [111, 29] width 75 height 29
click at [1064, 610] on span "Create" at bounding box center [1062, 613] width 41 height 13
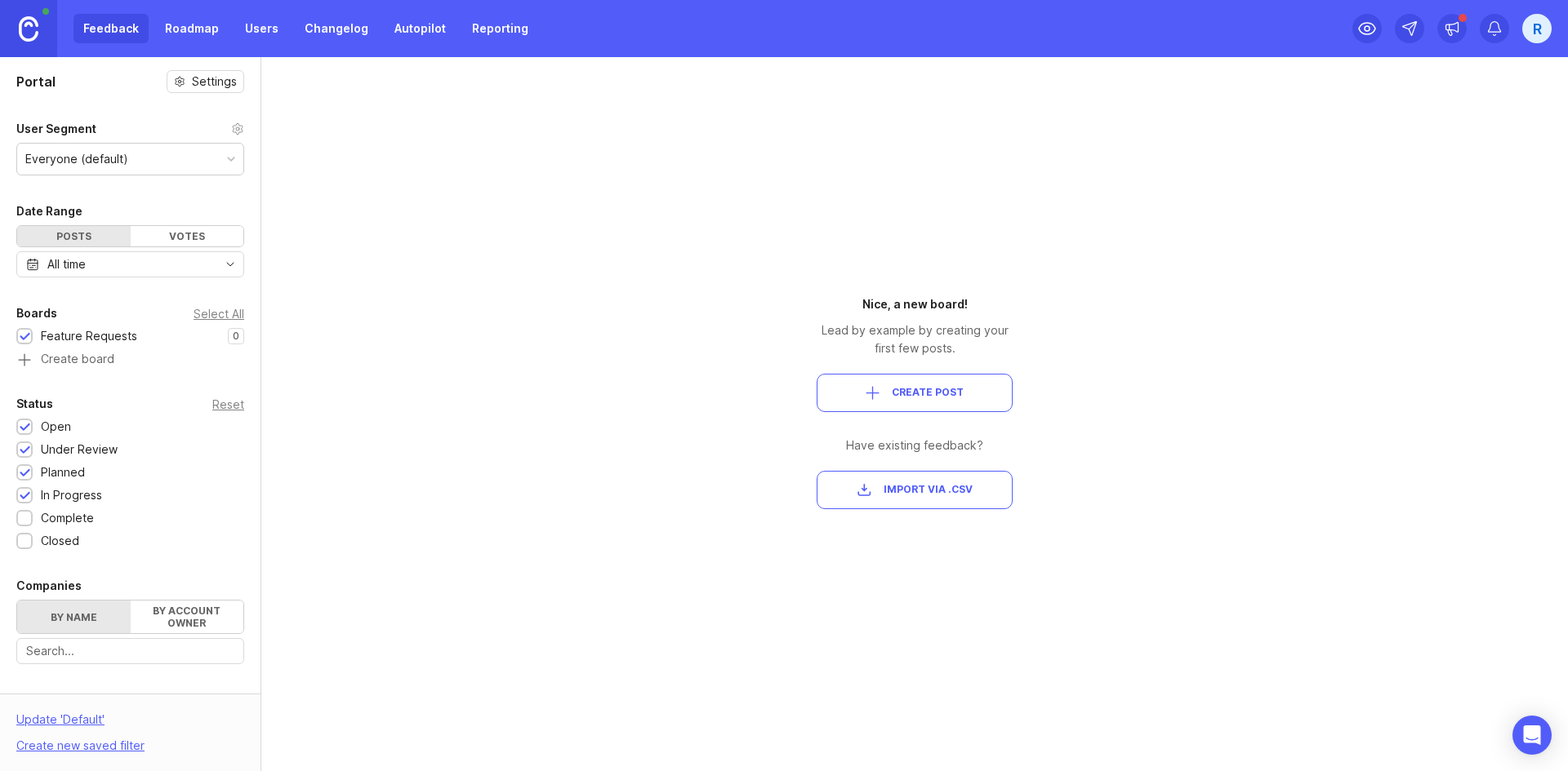
click at [202, 37] on link "Roadmap" at bounding box center [192, 29] width 73 height 29
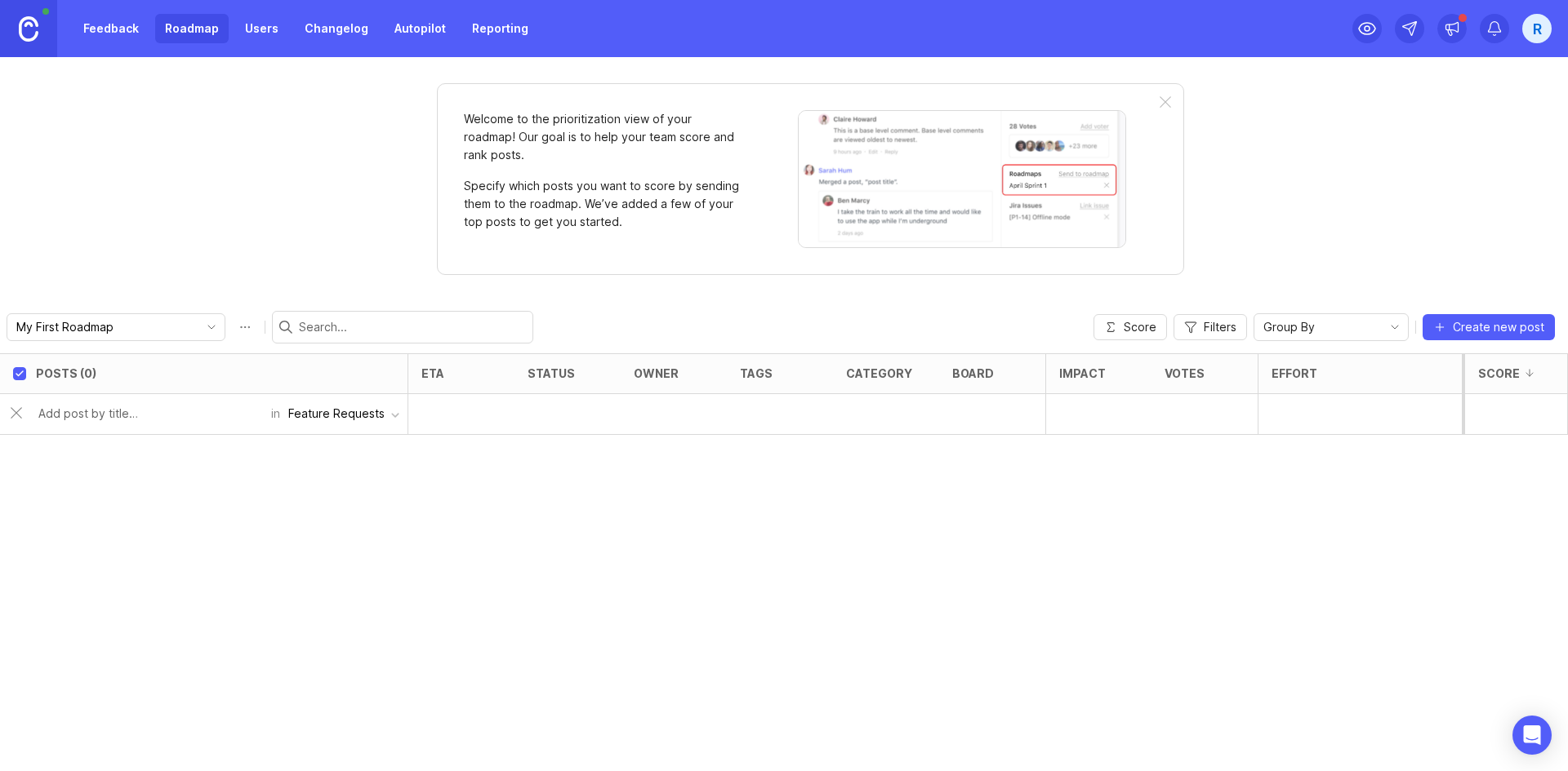
click at [308, 415] on div "Feature Requests" at bounding box center [337, 414] width 97 height 18
click at [308, 417] on div "Feature Requests" at bounding box center [337, 414] width 97 height 18
click at [44, 416] on input "text" at bounding box center [149, 414] width 223 height 18
type input "Test"
click at [99, 454] on div "Create new post" at bounding box center [192, 456] width 325 height 34
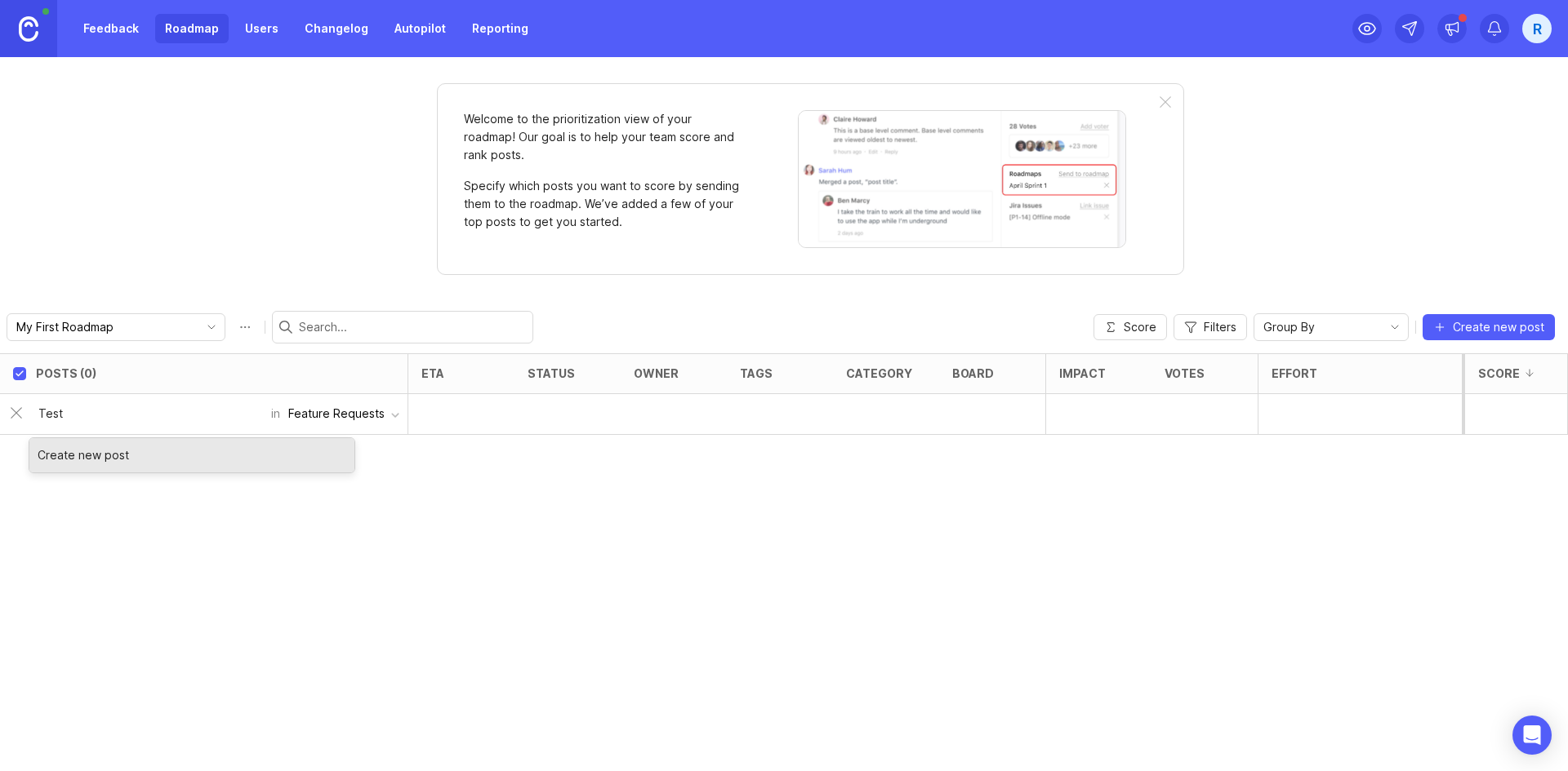
click at [78, 452] on div "Create new post" at bounding box center [192, 456] width 325 height 34
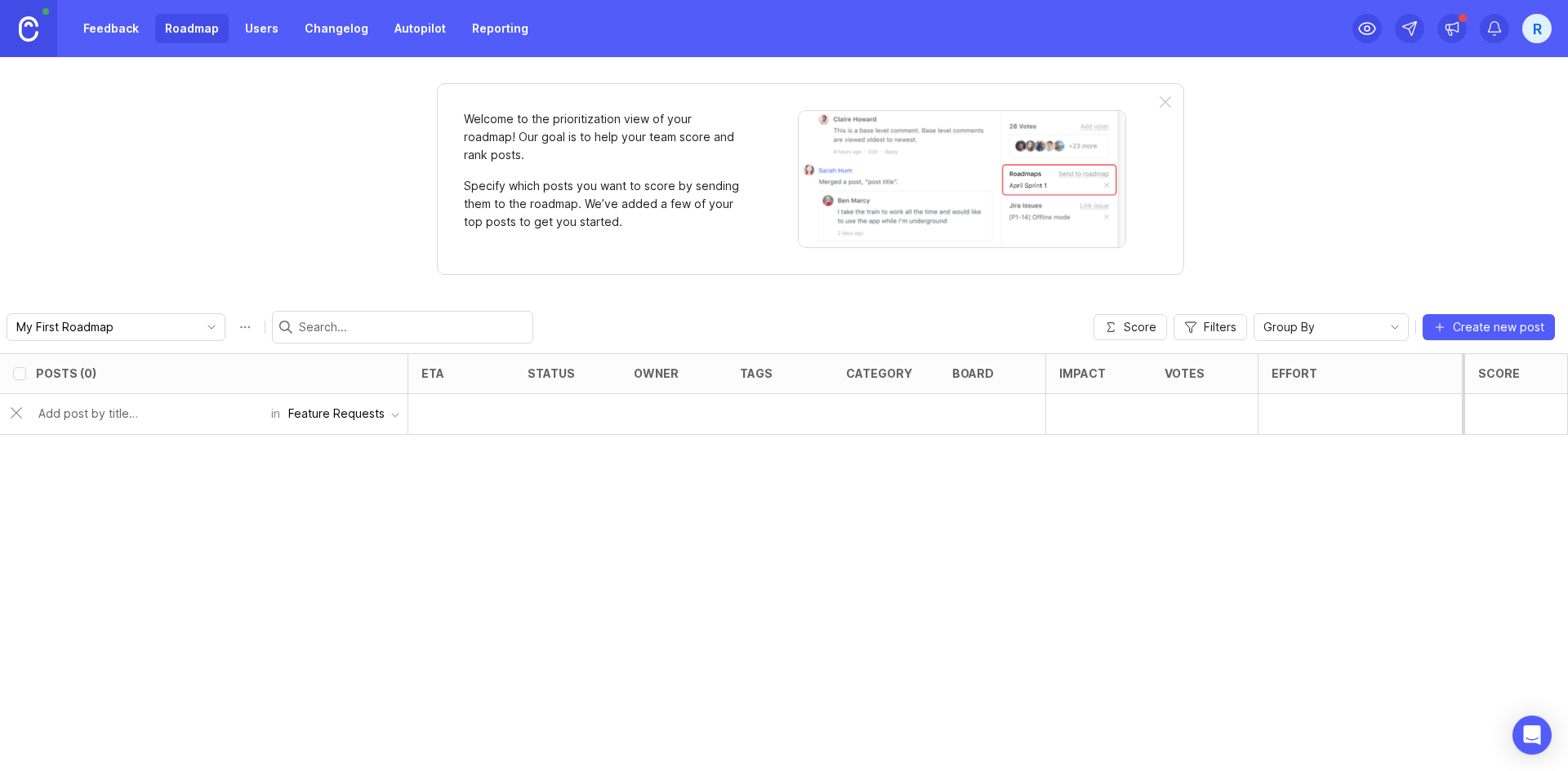
checkbox input "false"
click at [72, 411] on h6 "Test" at bounding box center [80, 414] width 25 height 16
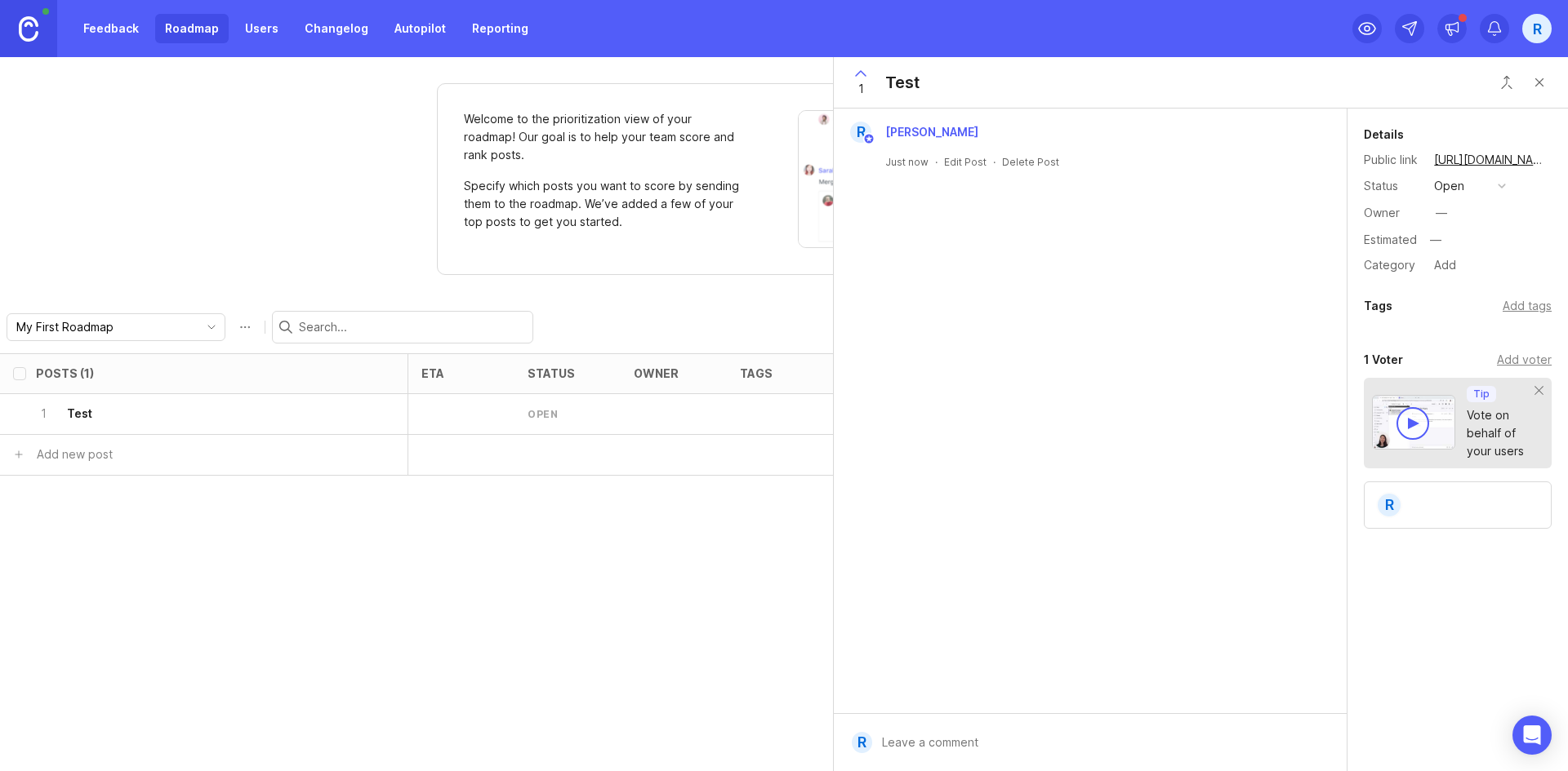
click at [1539, 80] on button "Close button" at bounding box center [1539, 82] width 33 height 33
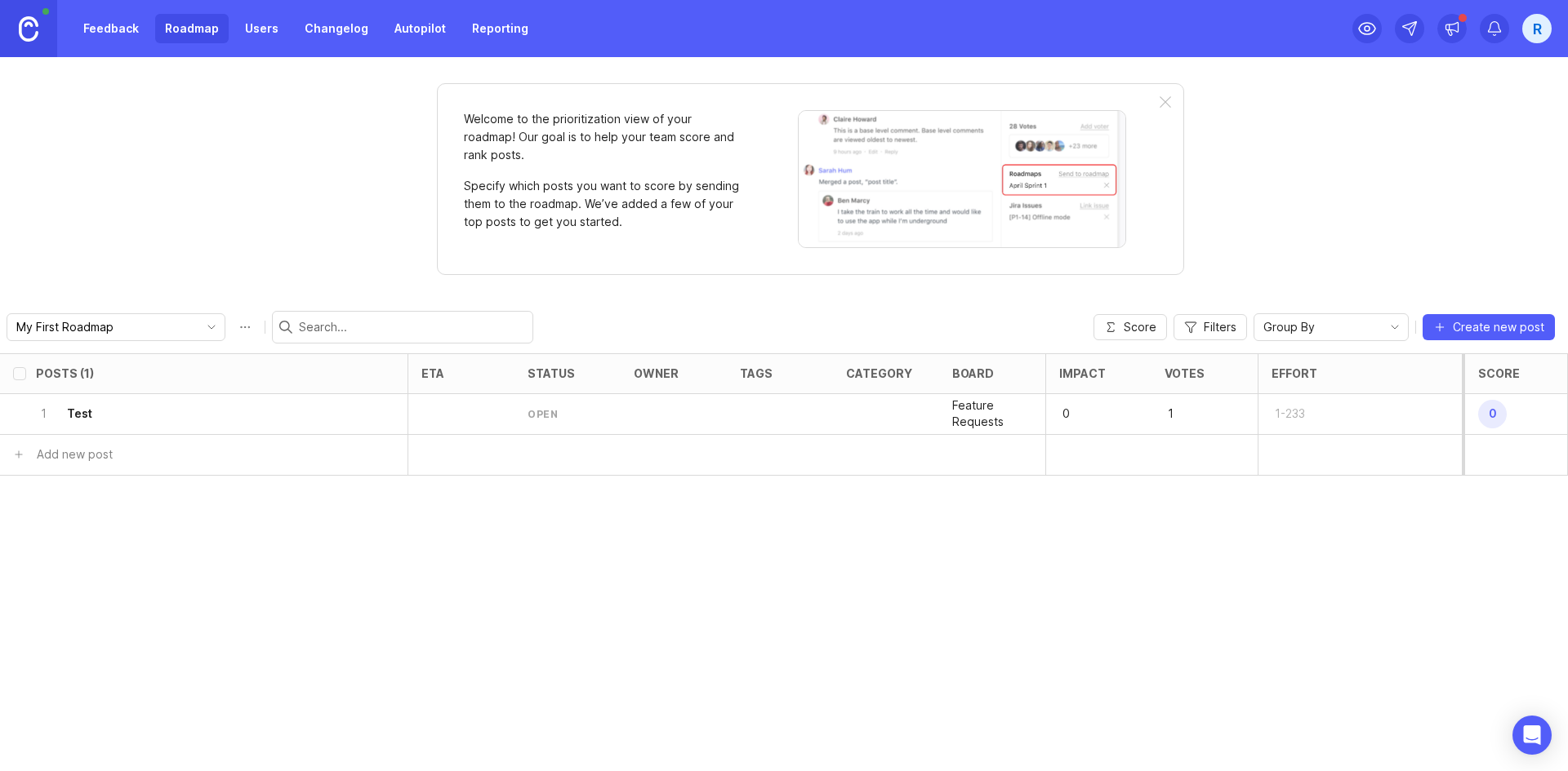
click at [1168, 100] on div at bounding box center [1165, 103] width 12 height 13
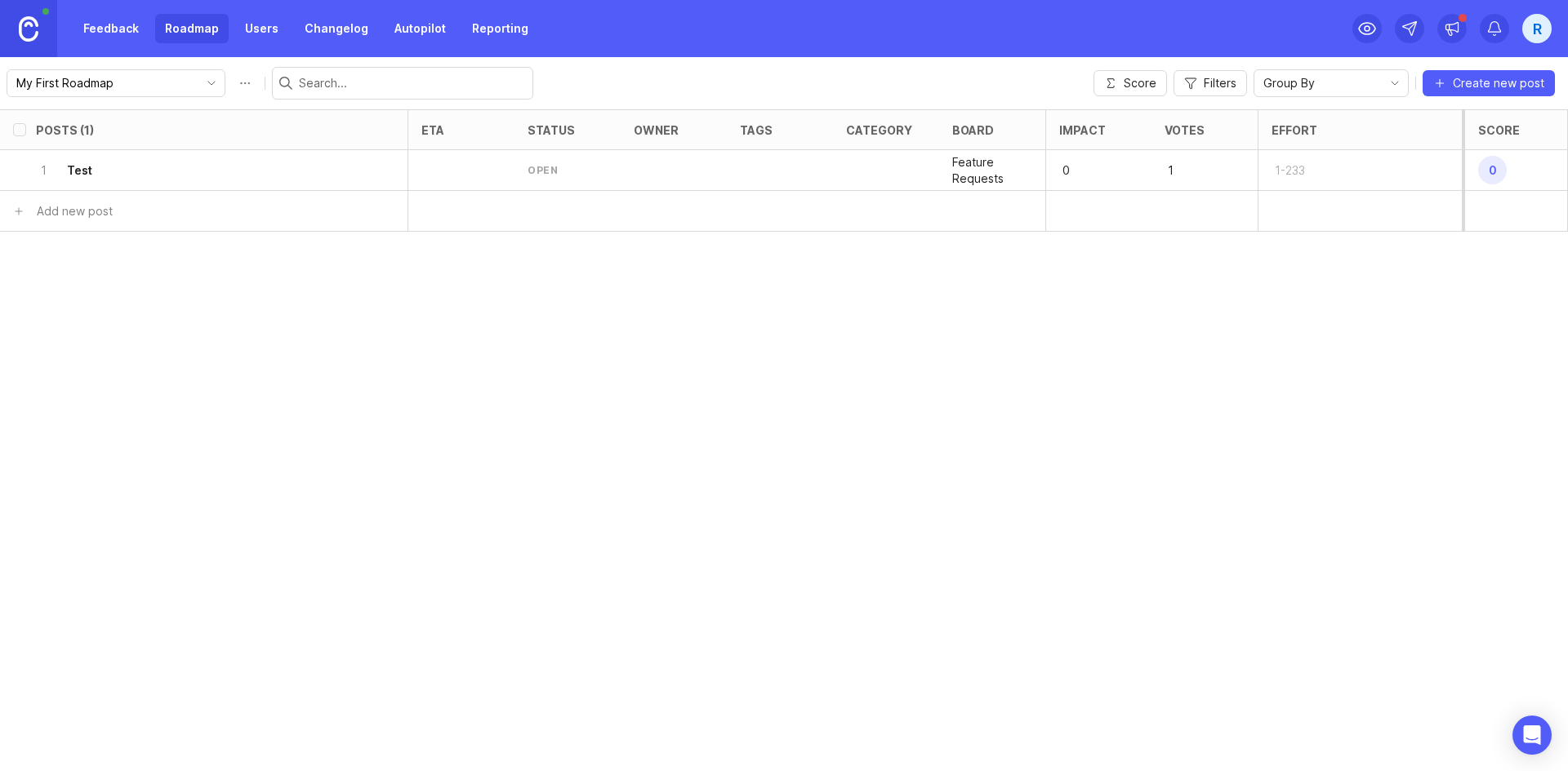
click at [242, 29] on link "Users" at bounding box center [261, 29] width 53 height 29
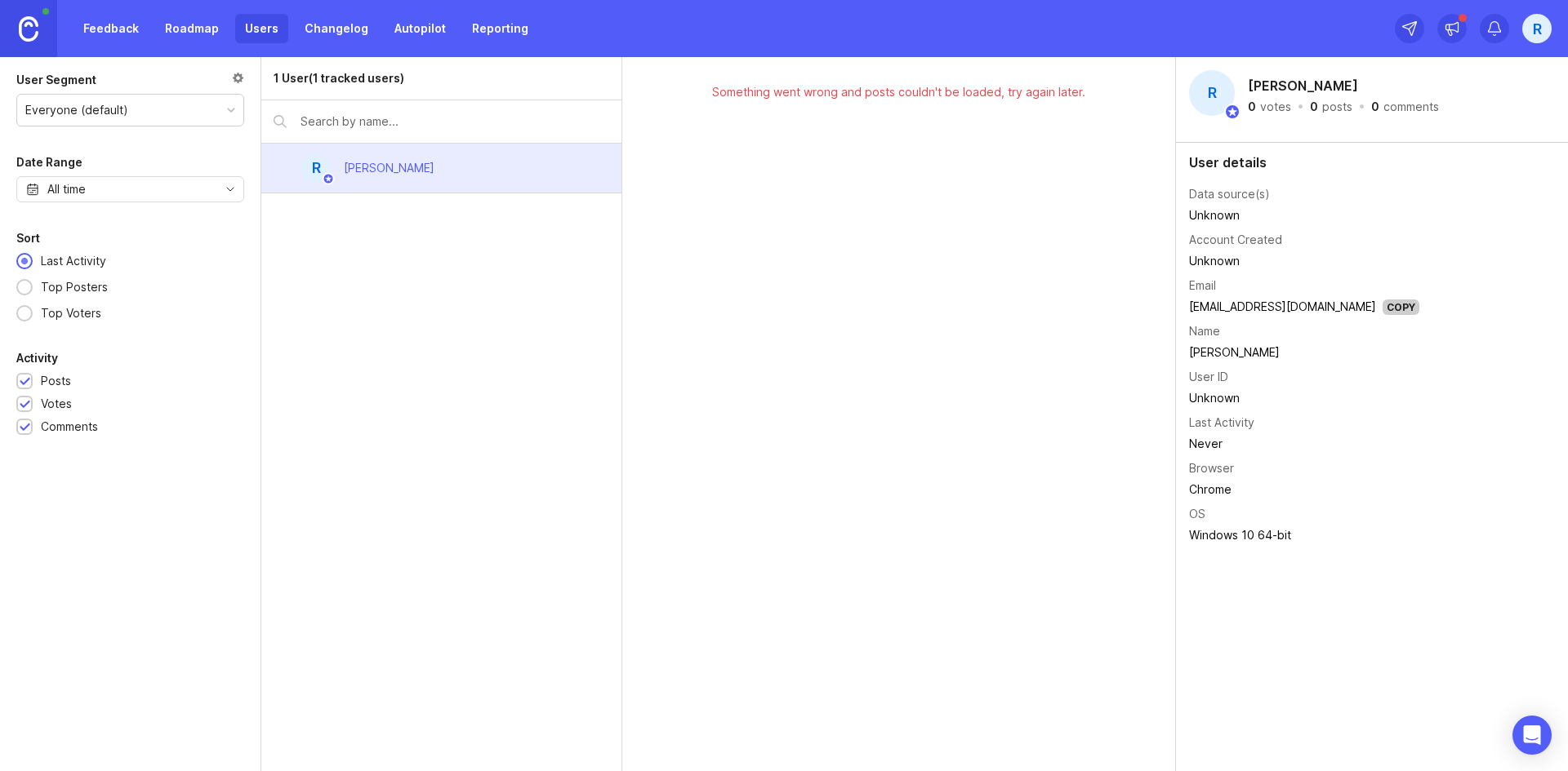
click at [308, 42] on link "Changelog" at bounding box center [336, 29] width 83 height 29
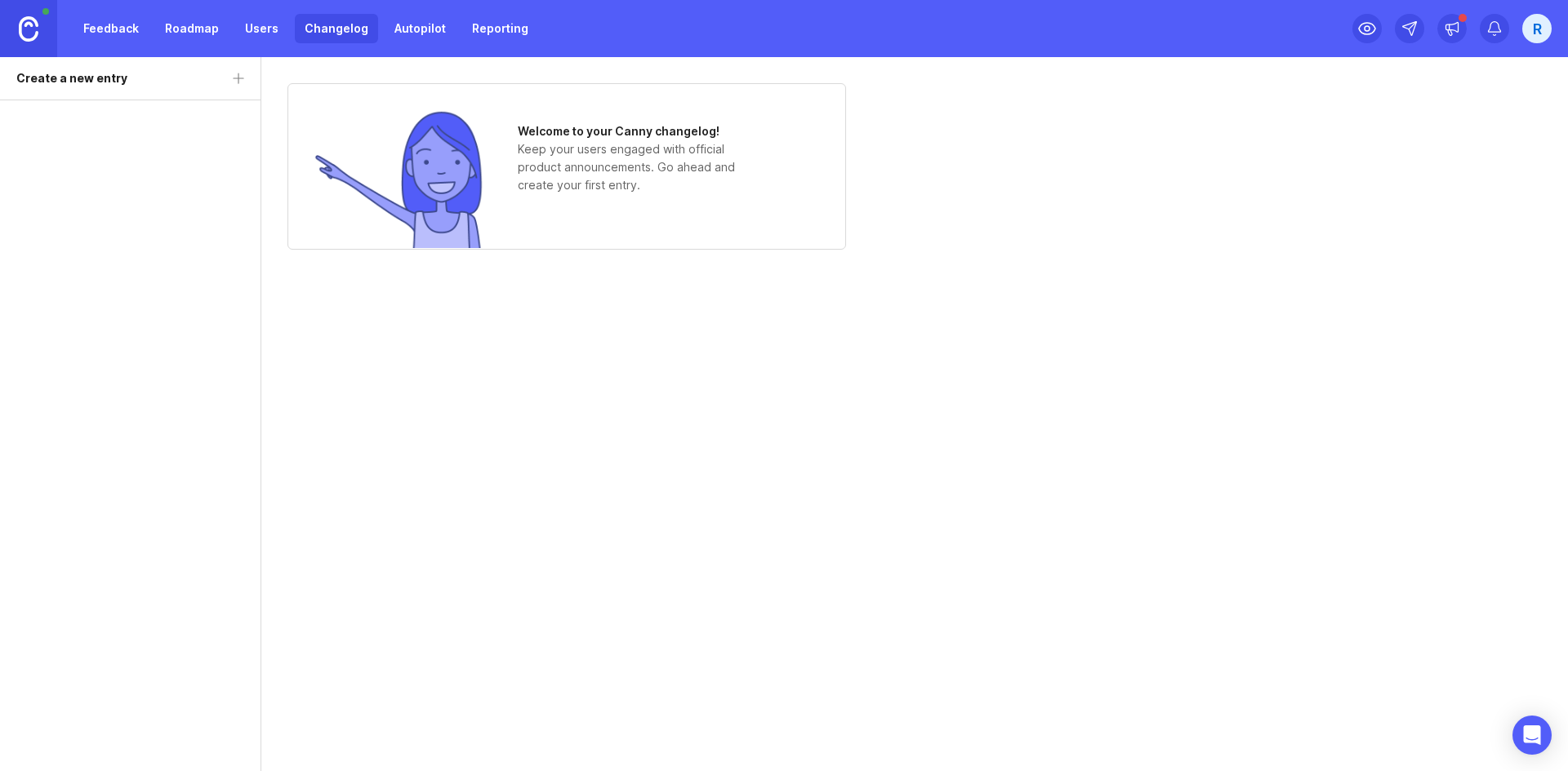
click at [408, 33] on link "Autopilot" at bounding box center [419, 29] width 71 height 29
